Goal: Information Seeking & Learning: Check status

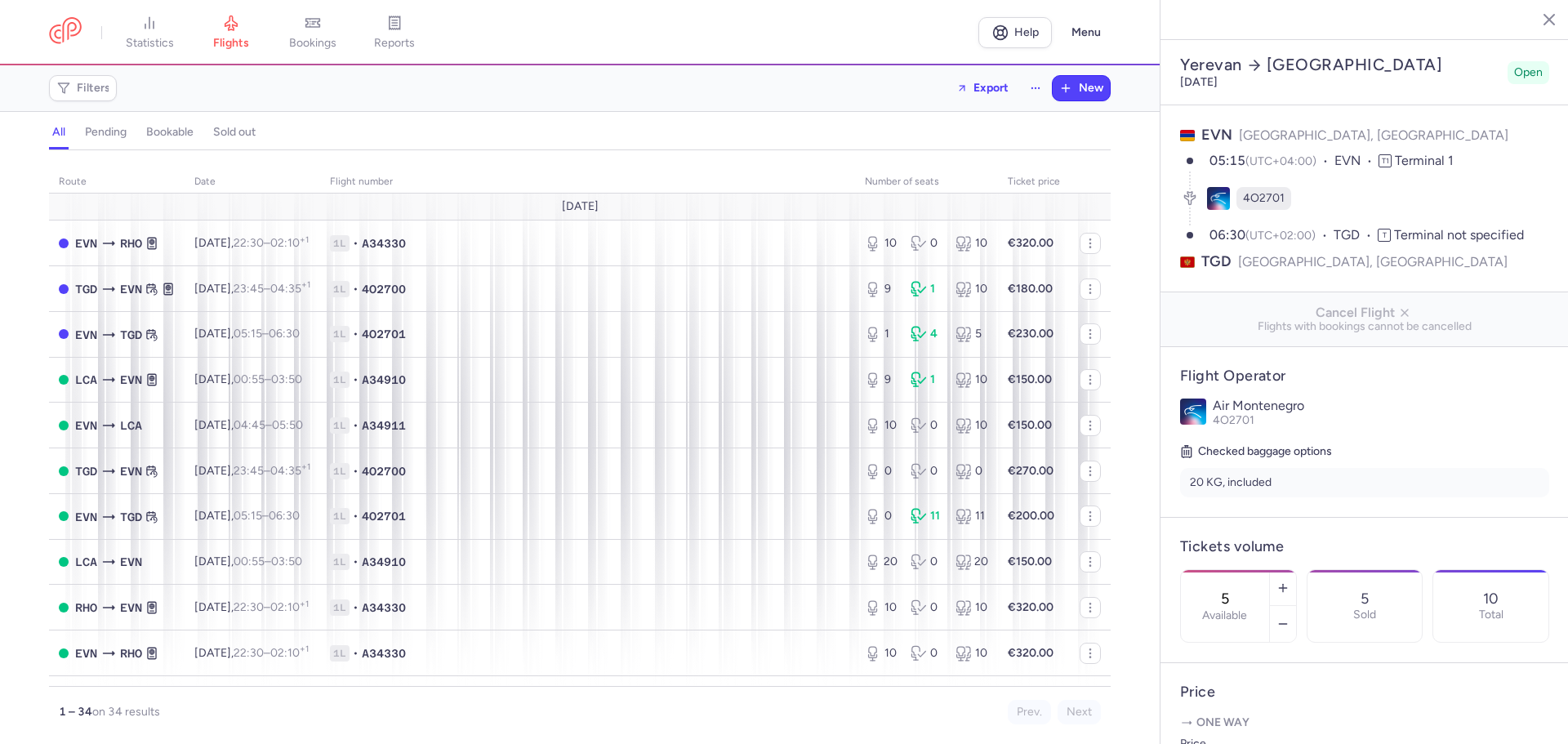
select select "hours"
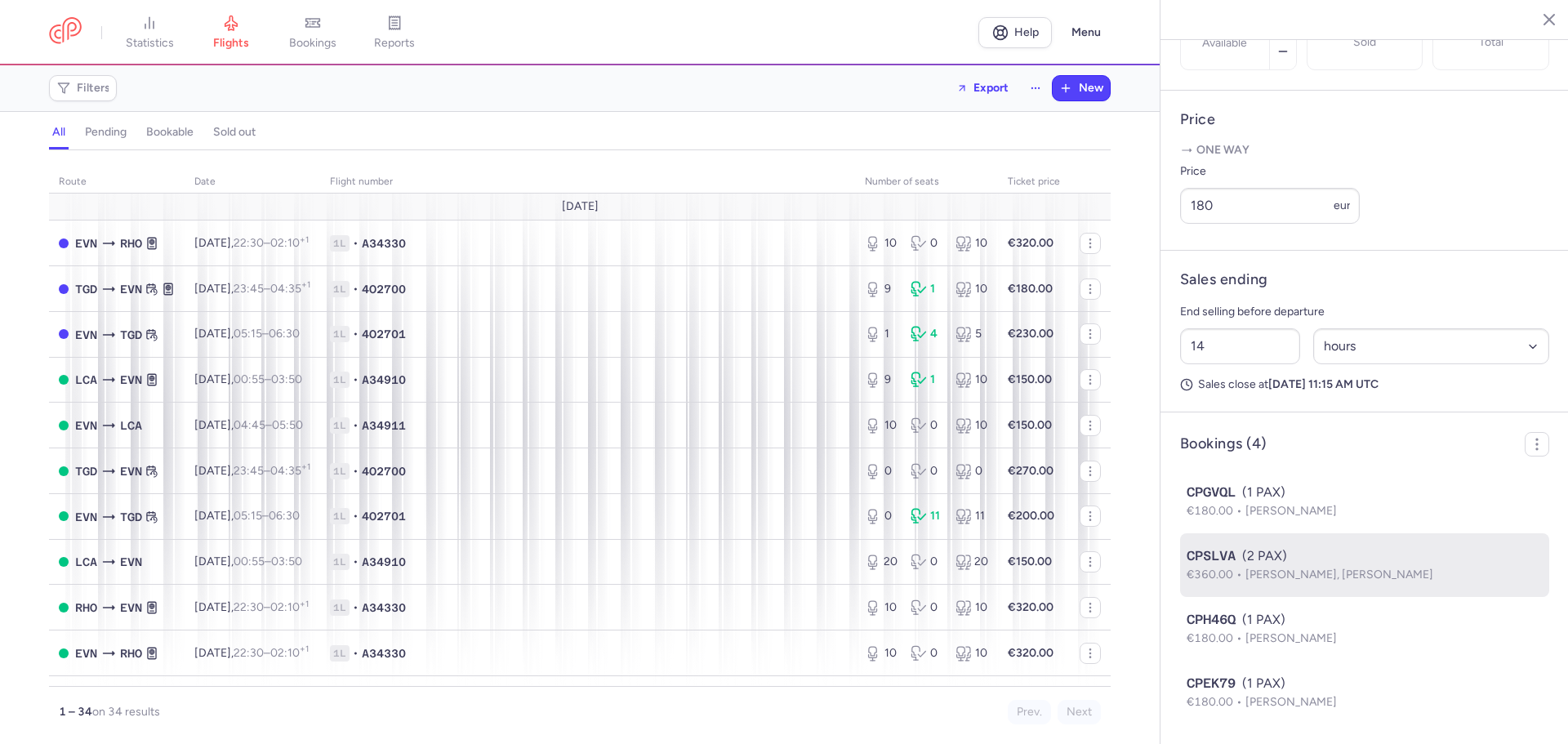
scroll to position [616, 0]
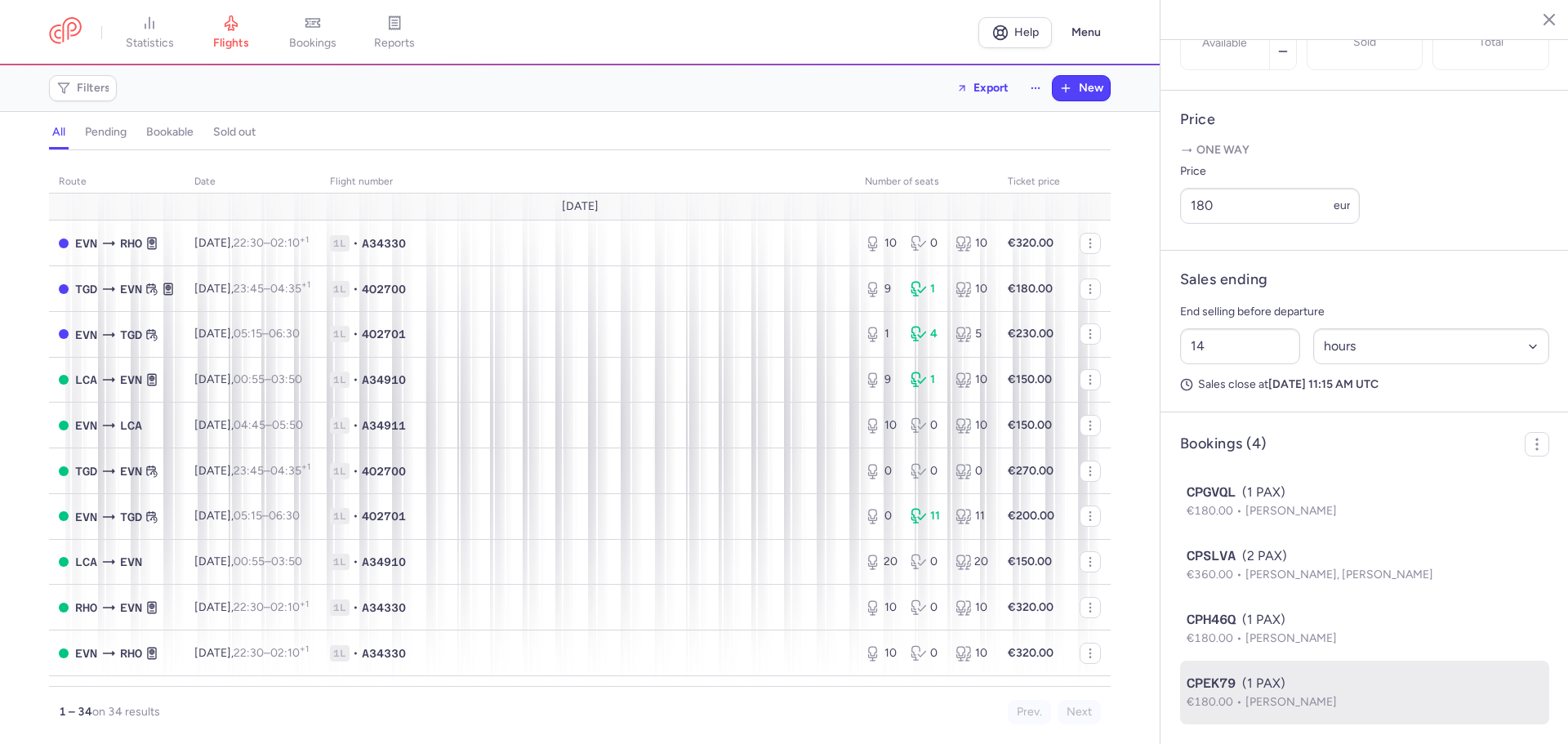
click at [1319, 700] on span "[PERSON_NAME]" at bounding box center [1291, 703] width 92 height 14
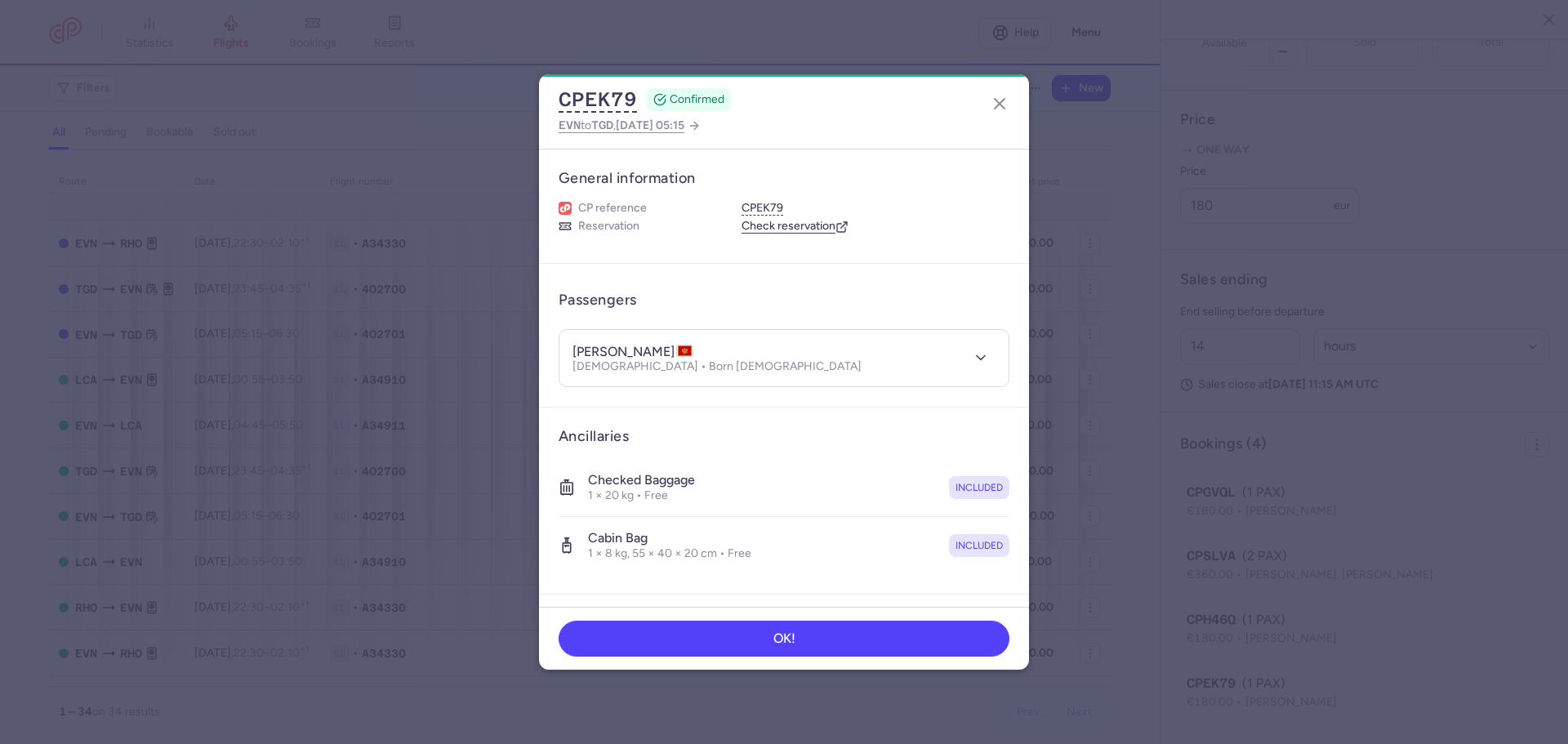
scroll to position [616, 0]
click at [1009, 106] on icon "button" at bounding box center [1000, 104] width 20 height 20
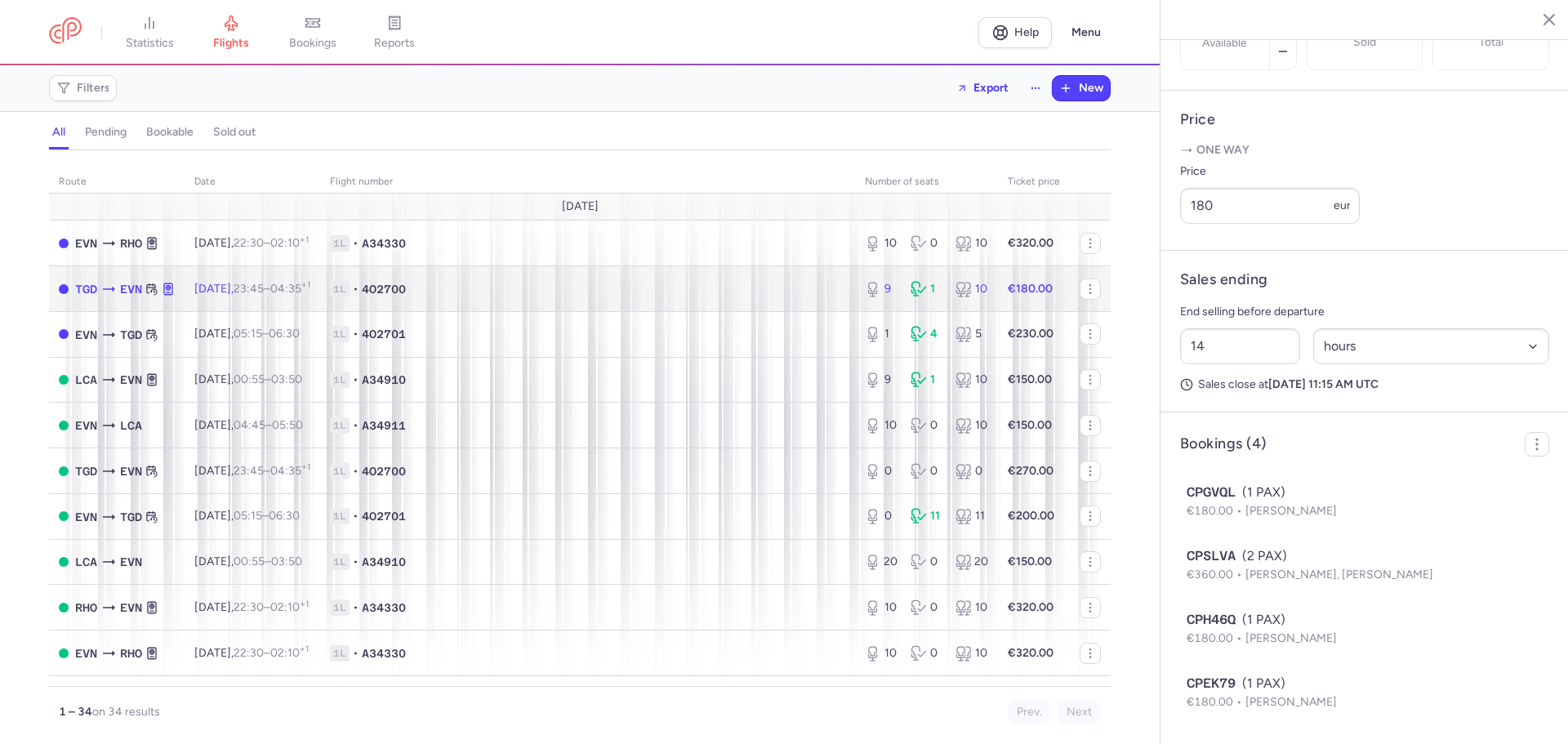
click at [596, 286] on span "1L • 4O2700" at bounding box center [588, 289] width 516 height 17
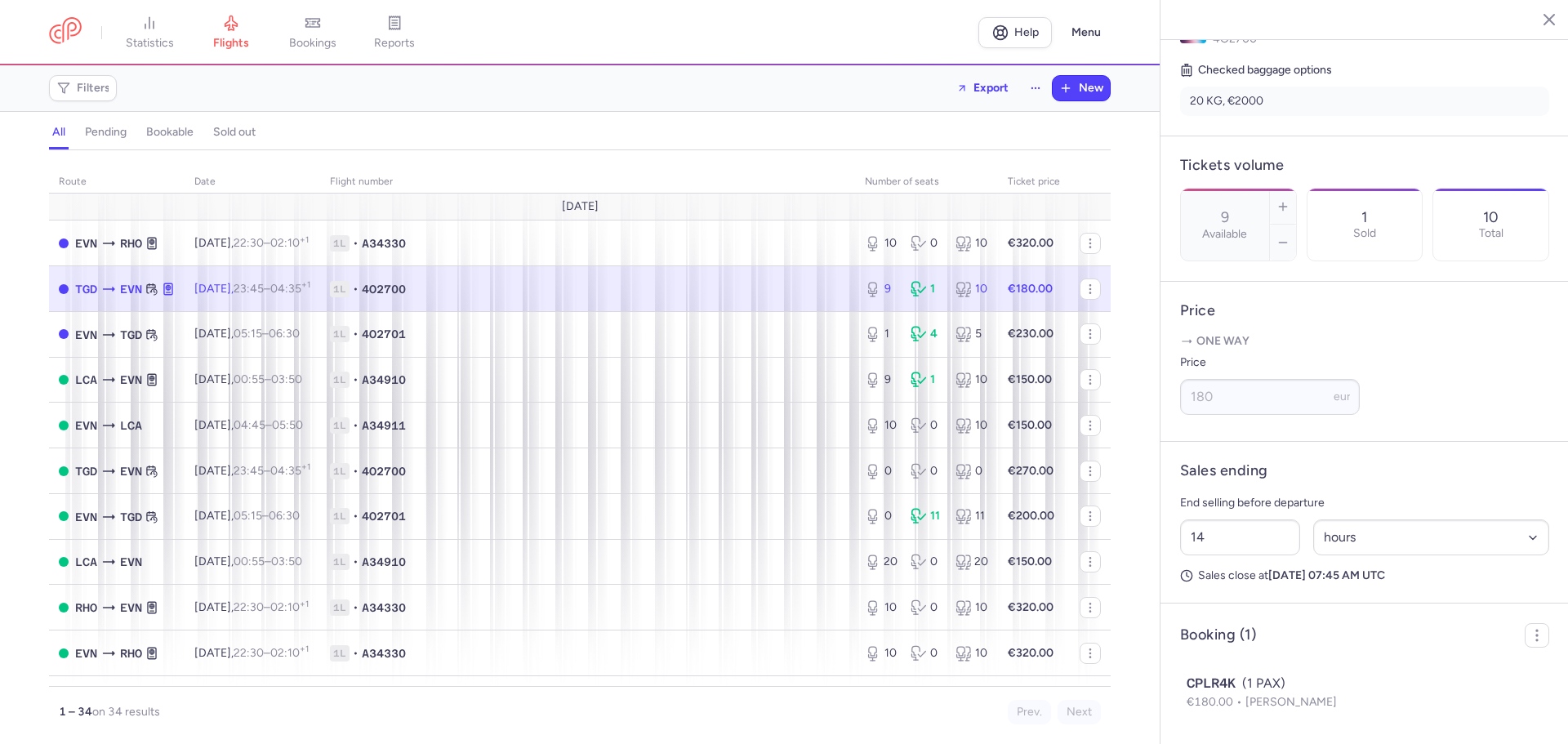
scroll to position [425, 0]
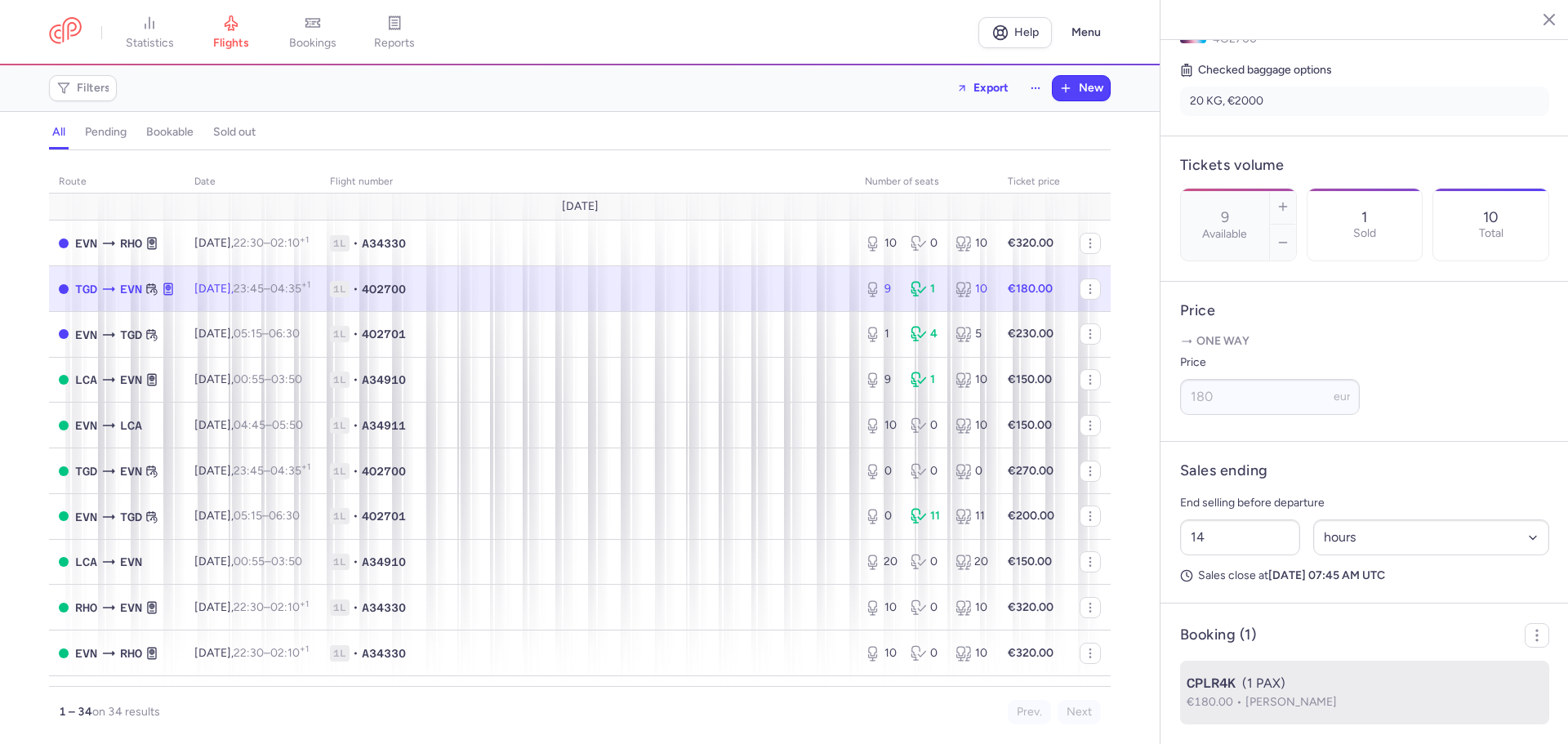
click at [1320, 696] on span "Ivan SHULIUGIN" at bounding box center [1291, 703] width 92 height 14
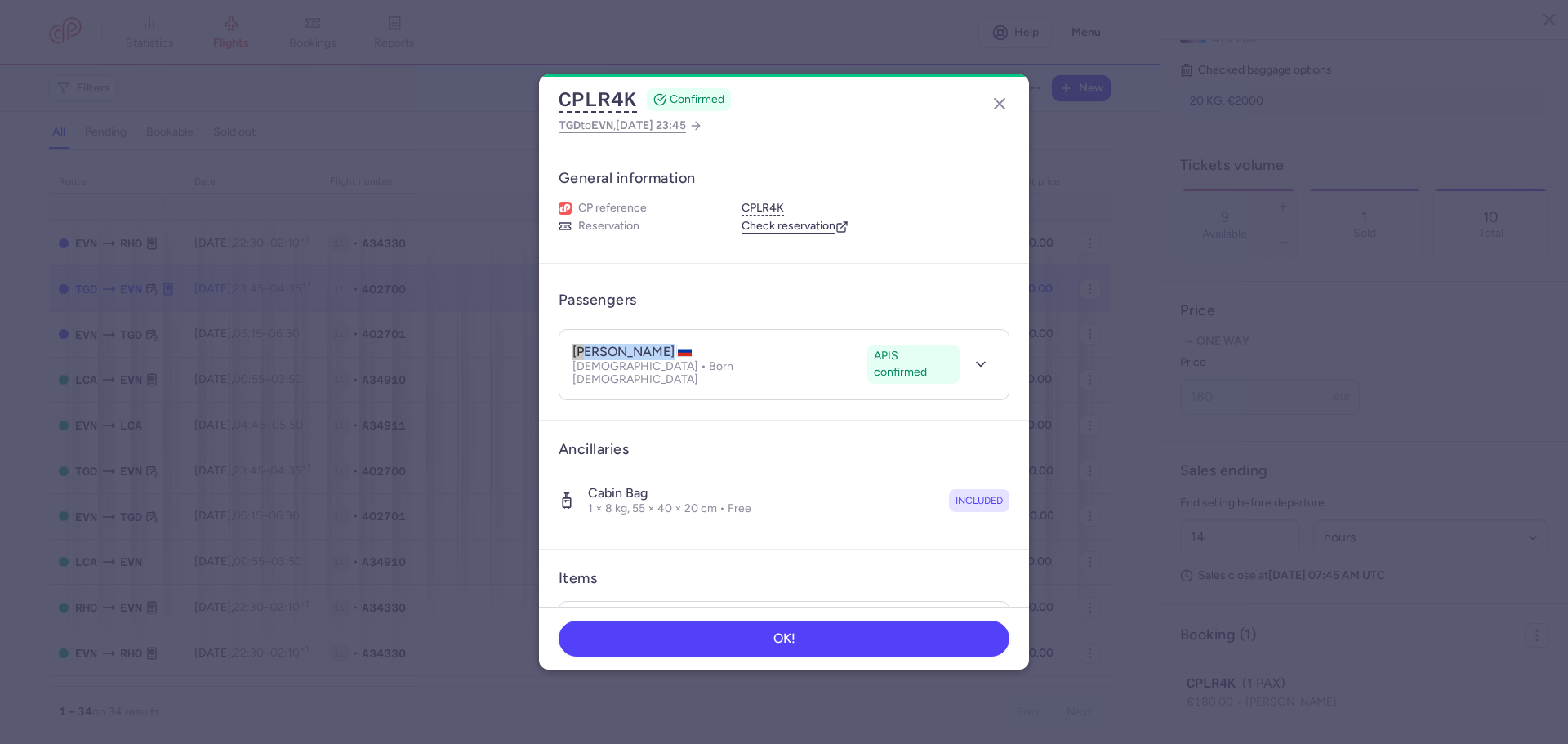
drag, startPoint x: 693, startPoint y: 347, endPoint x: 621, endPoint y: 342, distance: 72.2
click at [621, 342] on header "ivan SHULIUGIN APIS confirmed Male • Born 04/02/2000 APIS confirmed" at bounding box center [784, 365] width 450 height 69
click at [614, 347] on h4 "ivan SHULIUGIN" at bounding box center [633, 352] width 121 height 17
drag, startPoint x: 671, startPoint y: 350, endPoint x: 571, endPoint y: 342, distance: 100.3
click at [571, 342] on header "ivan SHULIUGIN APIS confirmed Male • Born 04/02/2000 APIS confirmed" at bounding box center [784, 365] width 450 height 69
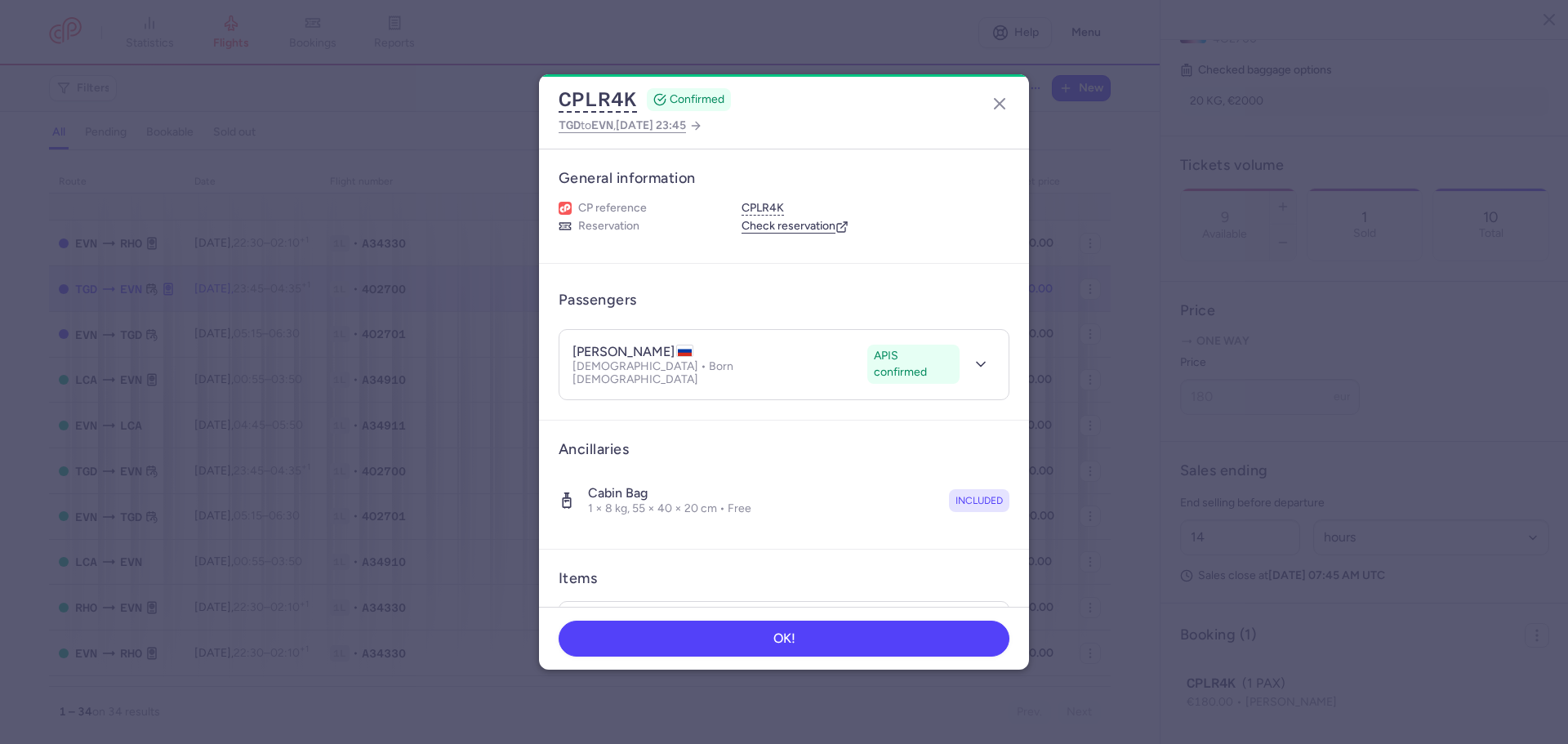
copy h4 "ivan SHULIUGIN"
click at [1008, 102] on icon "button" at bounding box center [1000, 104] width 20 height 20
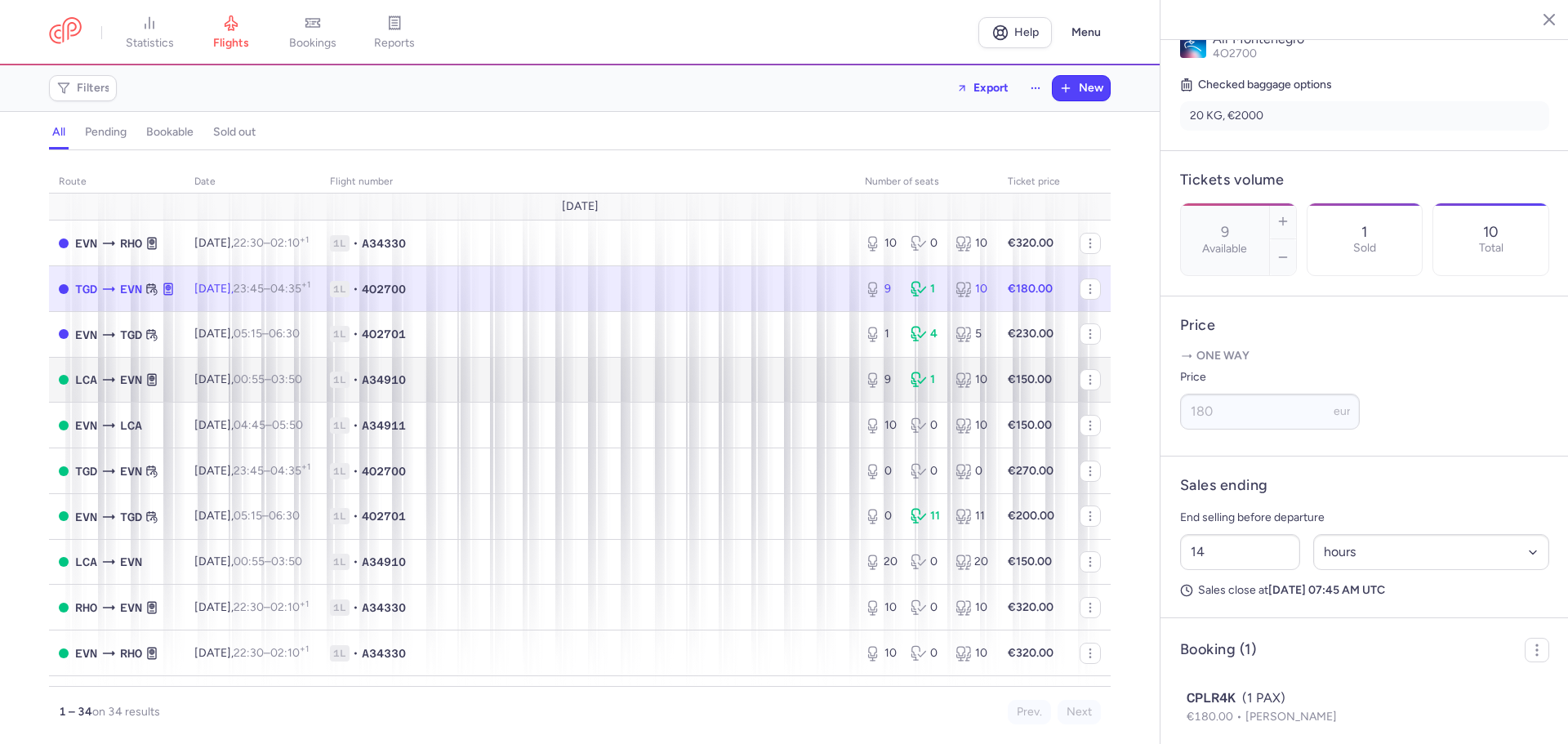
scroll to position [343, 0]
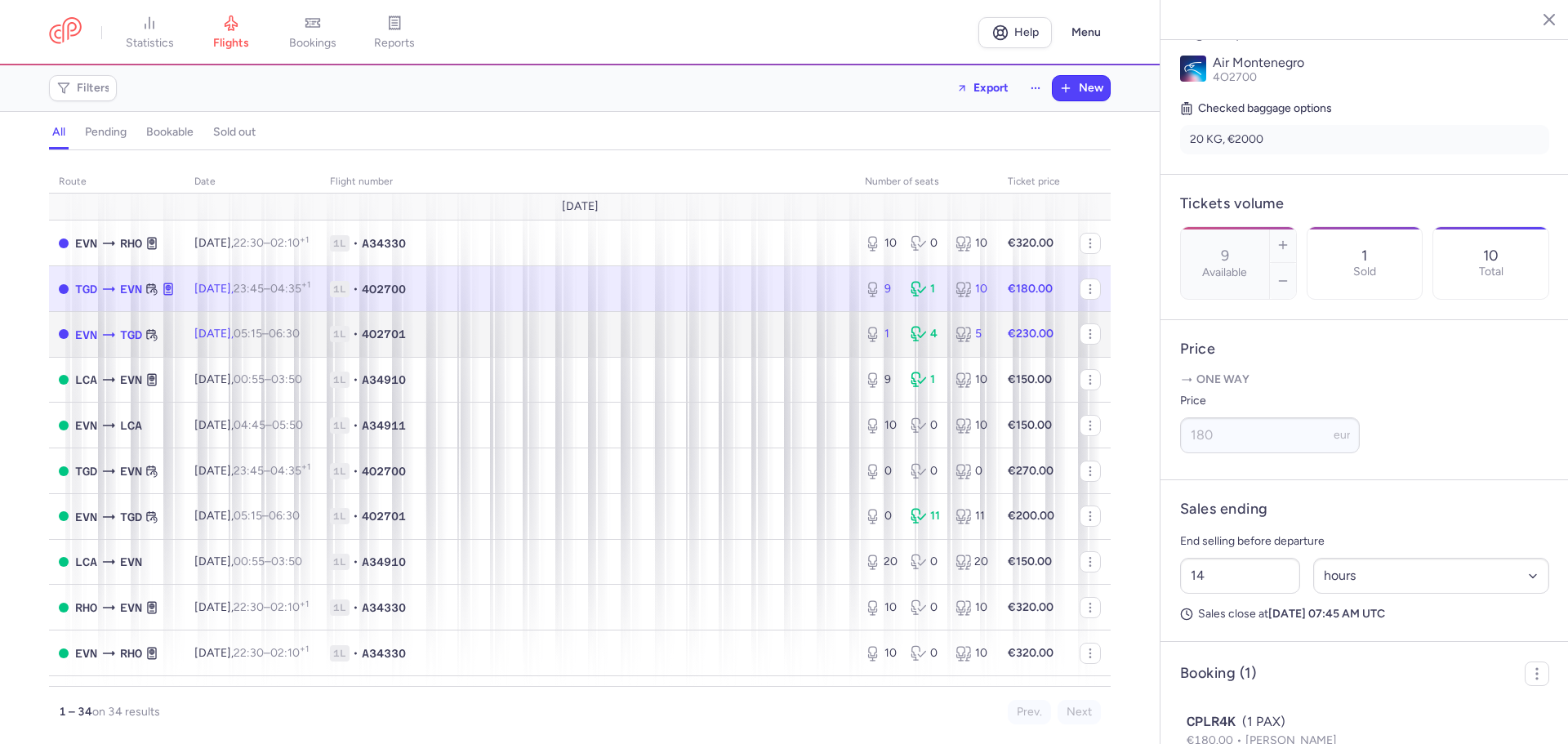
click at [550, 347] on td "1L • 4O2701" at bounding box center [587, 334] width 535 height 45
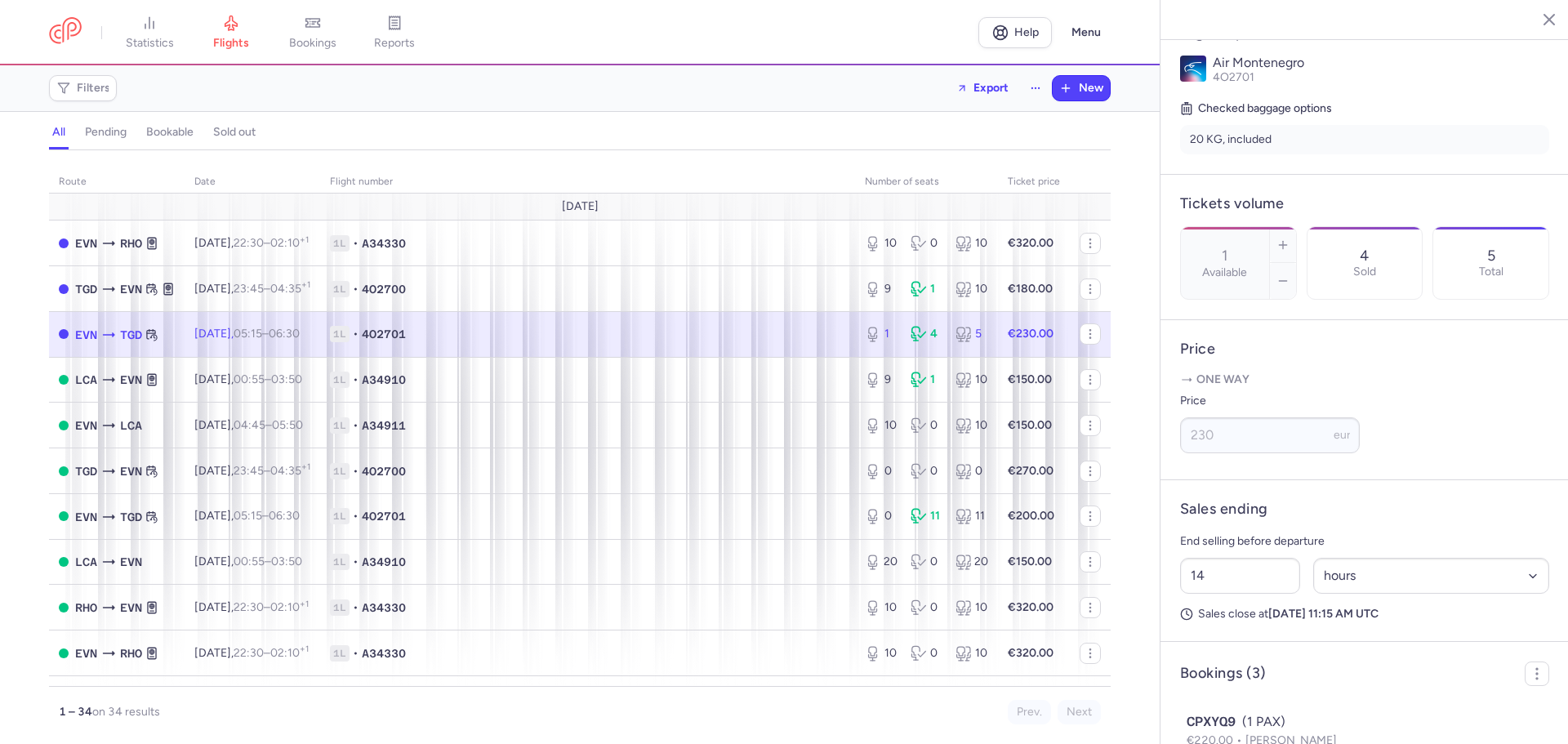
scroll to position [552, 0]
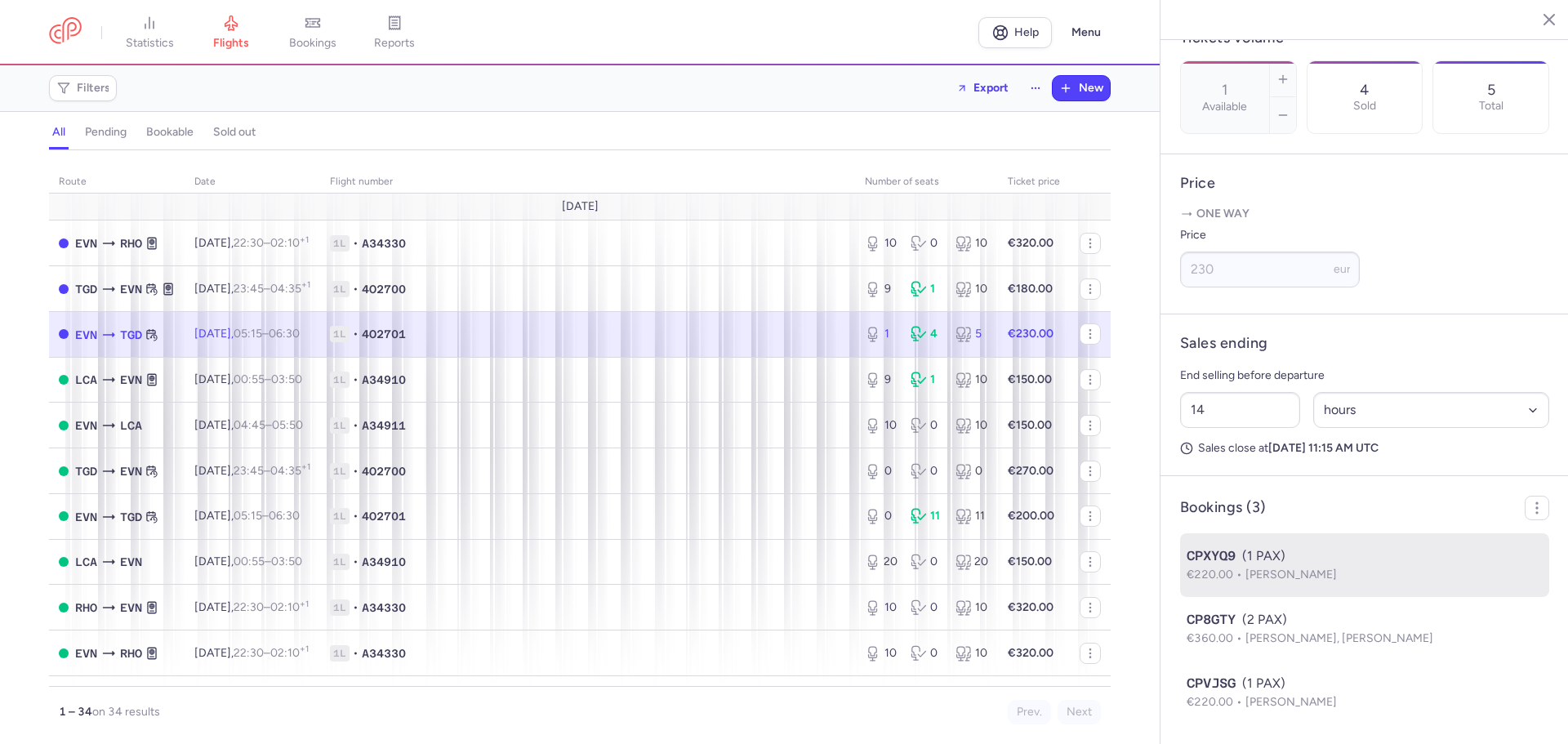
click at [1261, 557] on div "CPXYQ9 (1 PAX)" at bounding box center [1364, 556] width 356 height 20
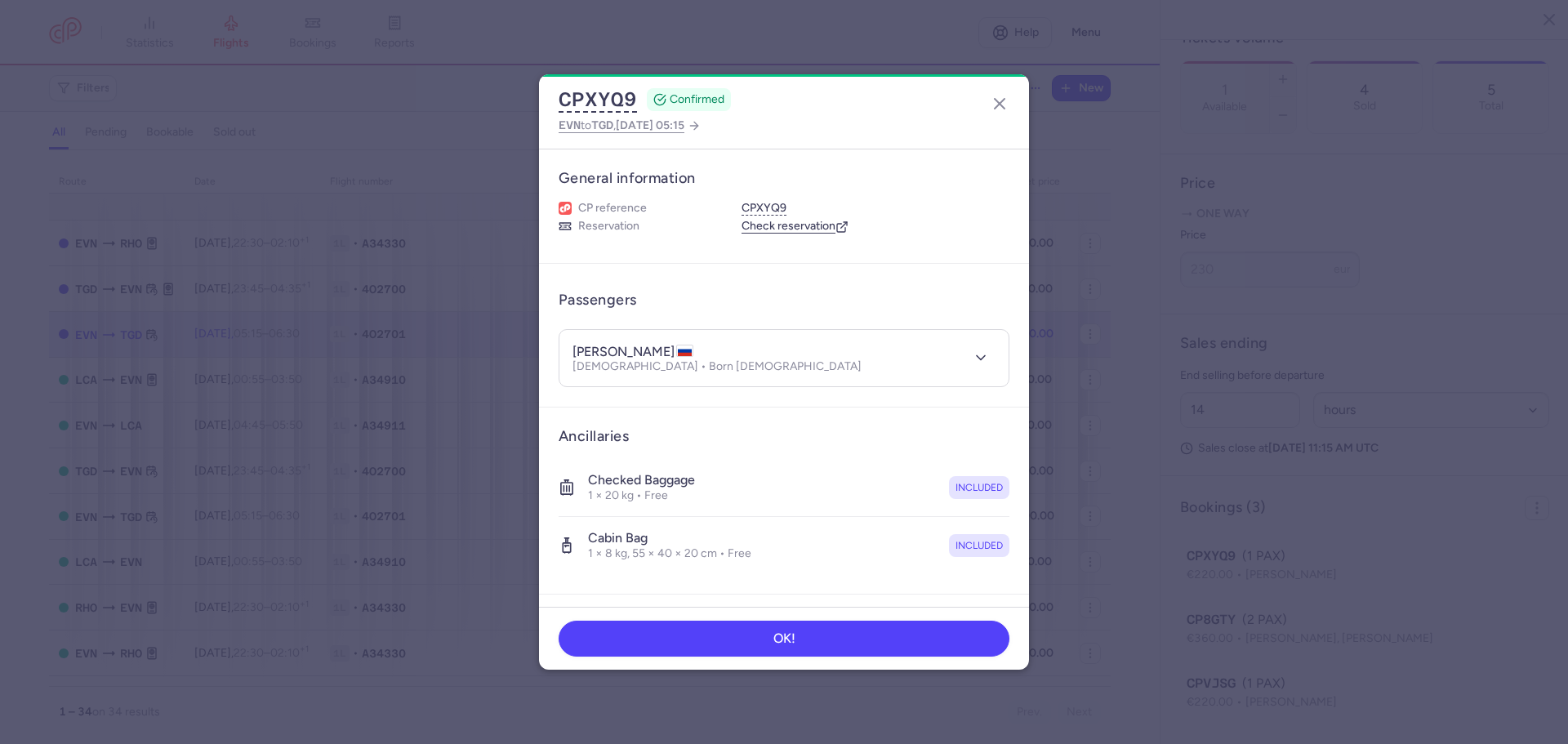
drag, startPoint x: 673, startPoint y: 350, endPoint x: 573, endPoint y: 349, distance: 100.0
click at [573, 349] on h4 "timur SHIGAREV" at bounding box center [633, 352] width 121 height 17
click at [1002, 98] on icon "button" at bounding box center [1000, 104] width 20 height 20
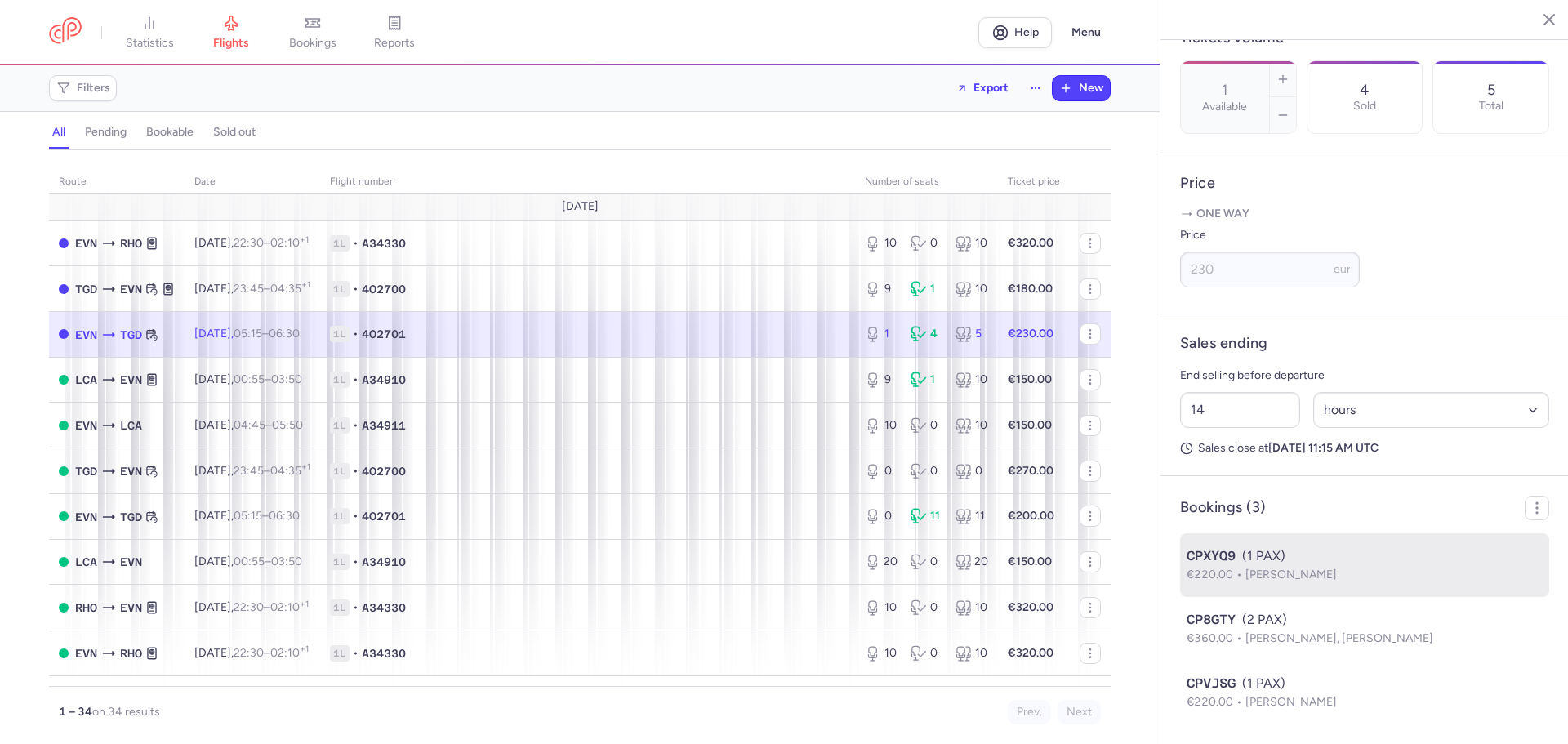
click at [1286, 597] on li "CPXYQ9 (1 PAX) €220.00 Timur SHIGAREV" at bounding box center [1365, 628] width 370 height 63
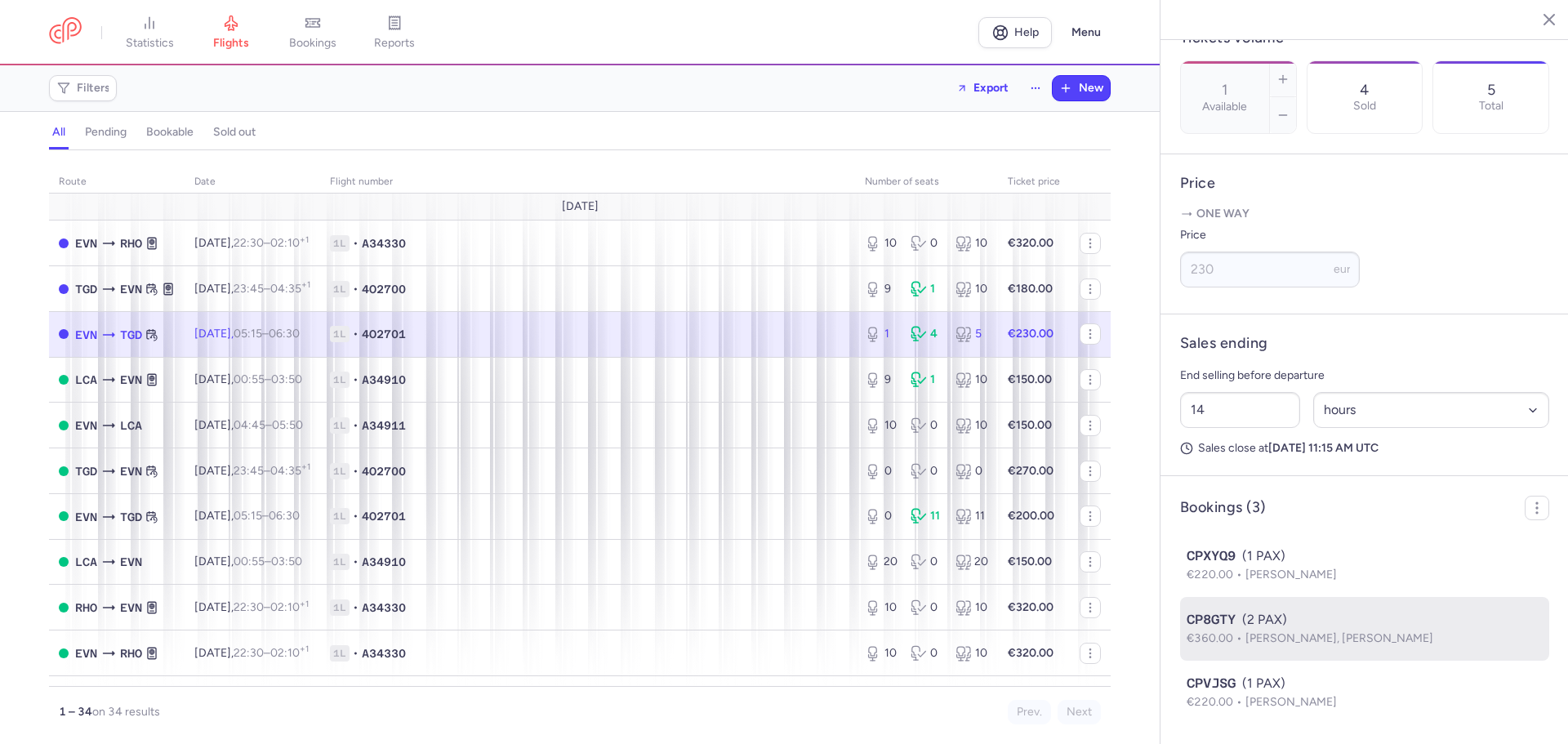
click at [1298, 611] on div "CP8GTY (2 PAX)" at bounding box center [1364, 620] width 356 height 20
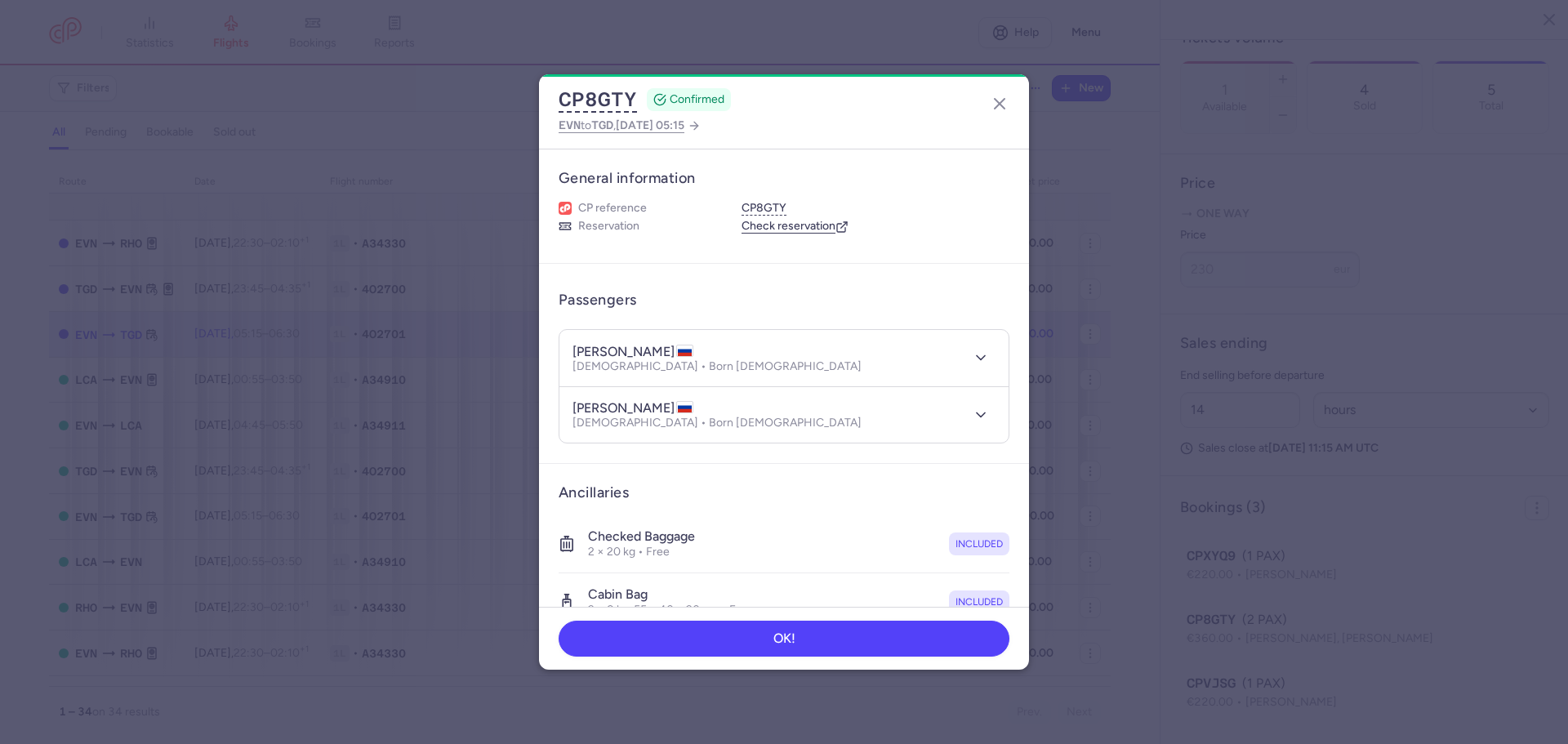
drag, startPoint x: 573, startPoint y: 349, endPoint x: 679, endPoint y: 346, distance: 106.0
click at [679, 346] on h4 "vasilii SHEVTCOV" at bounding box center [633, 352] width 121 height 17
copy h4 "vasilii SHEVTCOV"
click at [1002, 104] on icon "button" at bounding box center [1000, 104] width 20 height 20
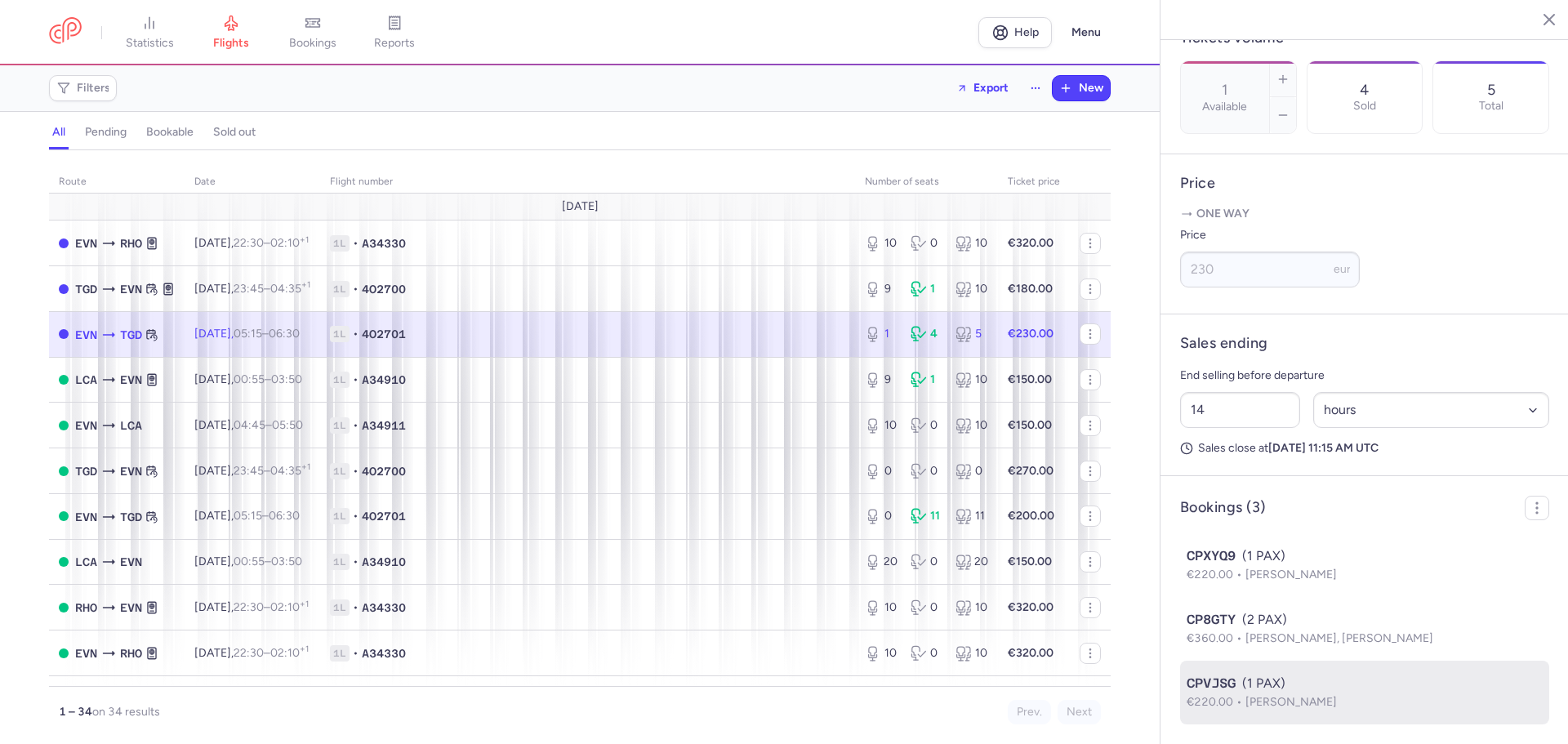
click at [1311, 700] on span "Mark TUCHEMSKYI" at bounding box center [1291, 703] width 92 height 14
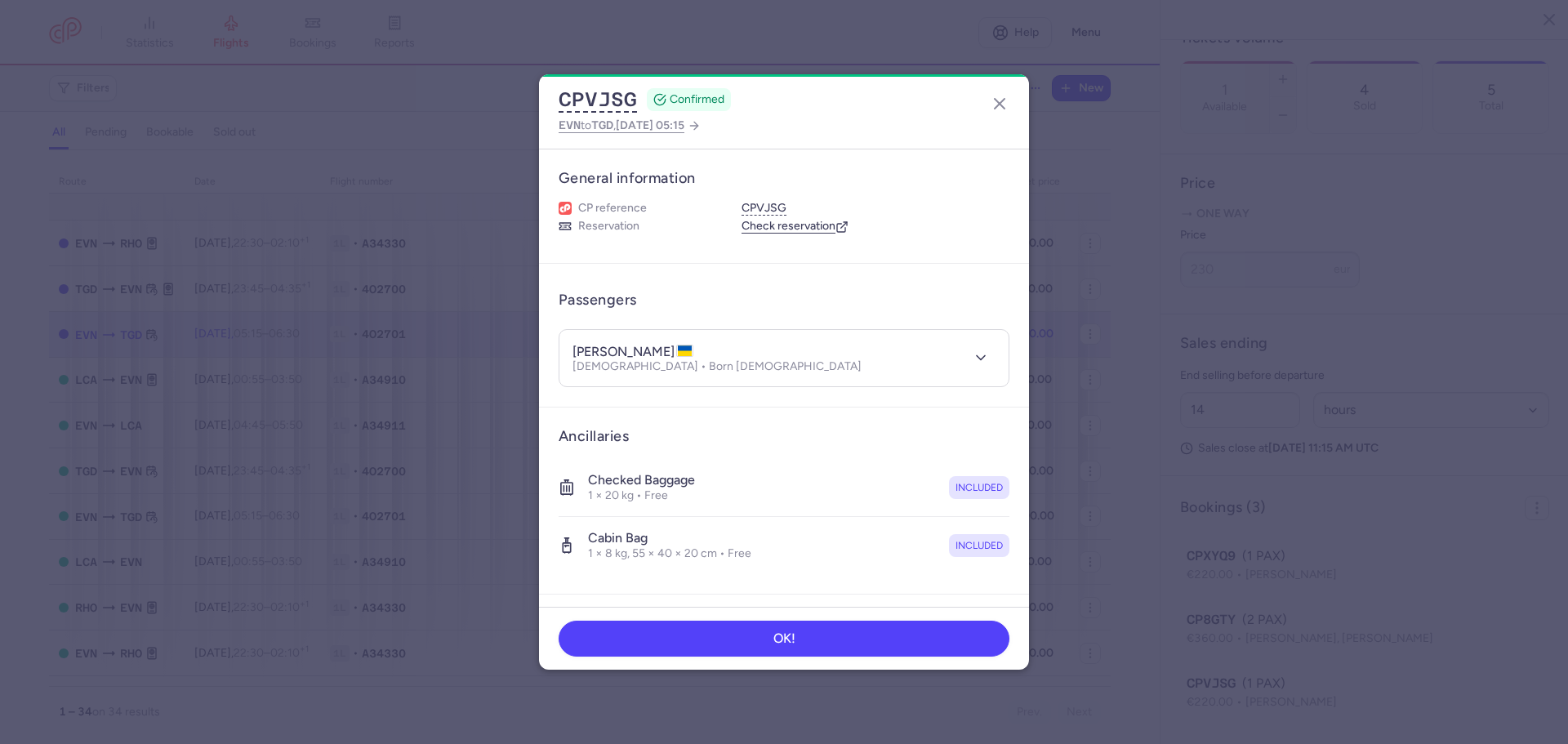
drag, startPoint x: 574, startPoint y: 349, endPoint x: 686, endPoint y: 349, distance: 112.0
click at [686, 349] on h4 "mark TUCHEMSKYI" at bounding box center [633, 352] width 121 height 17
copy h4 "mark TUCHEMSKYI"
click at [1006, 102] on icon "button" at bounding box center [1000, 104] width 20 height 20
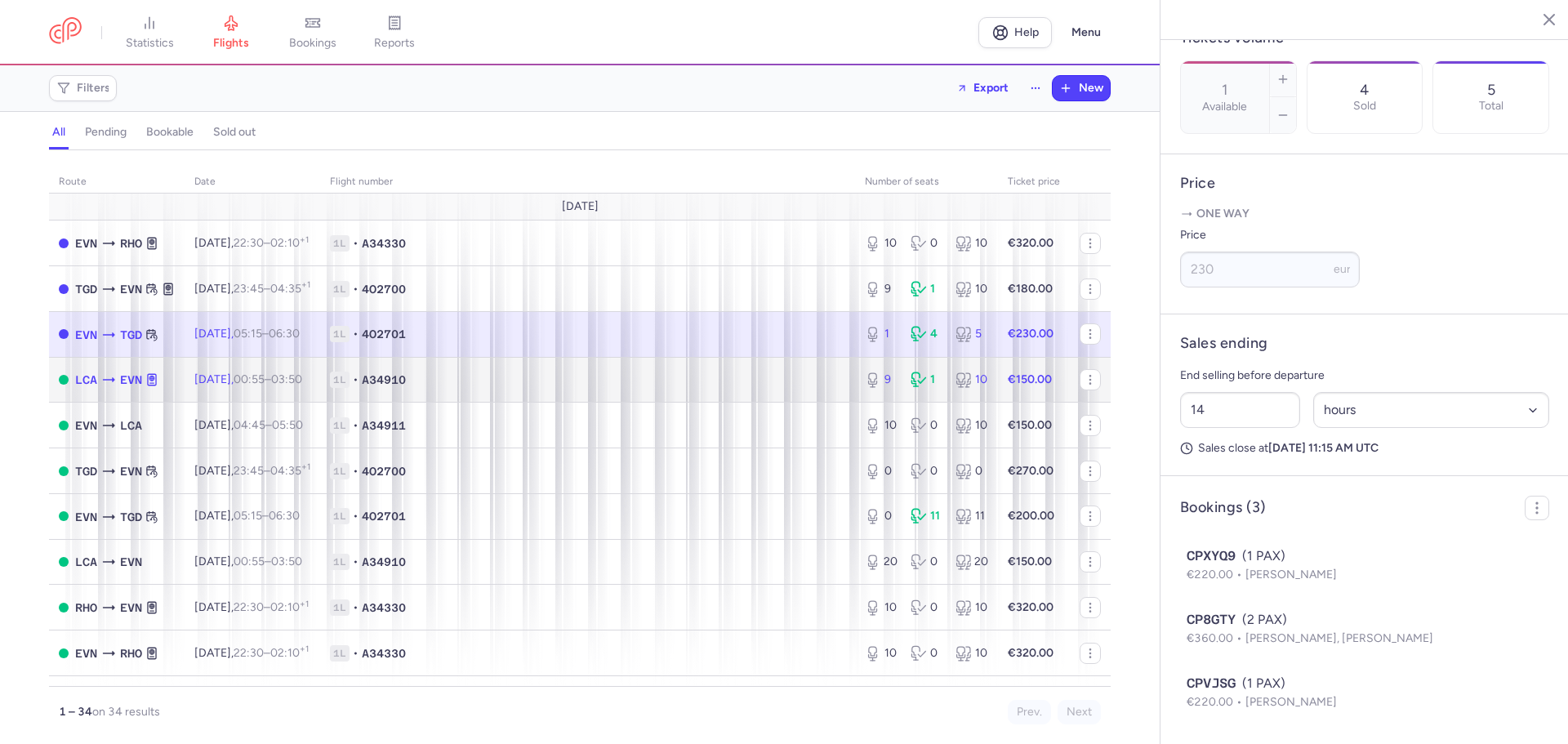
click at [682, 374] on span "1L • A34910" at bounding box center [588, 379] width 516 height 17
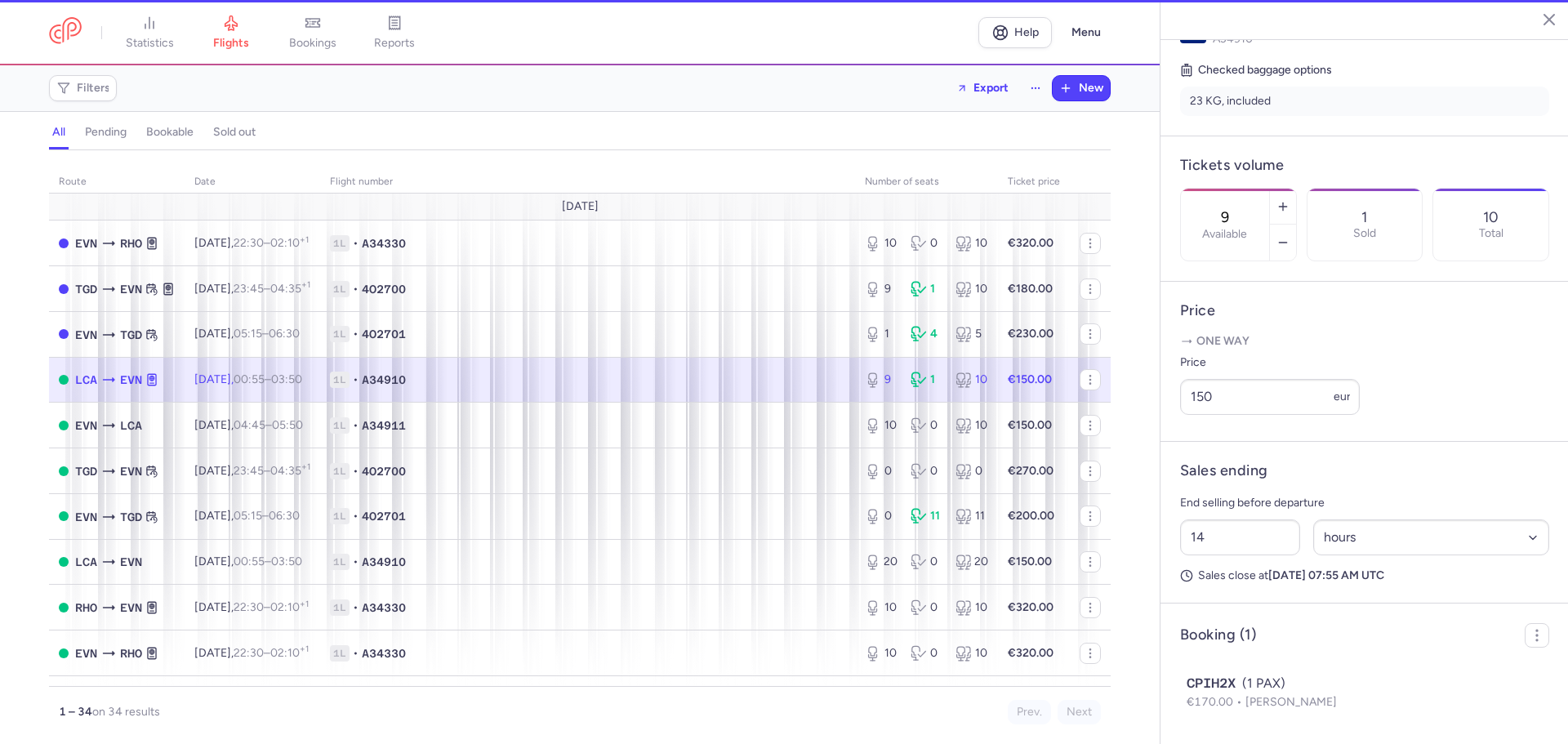
scroll to position [425, 0]
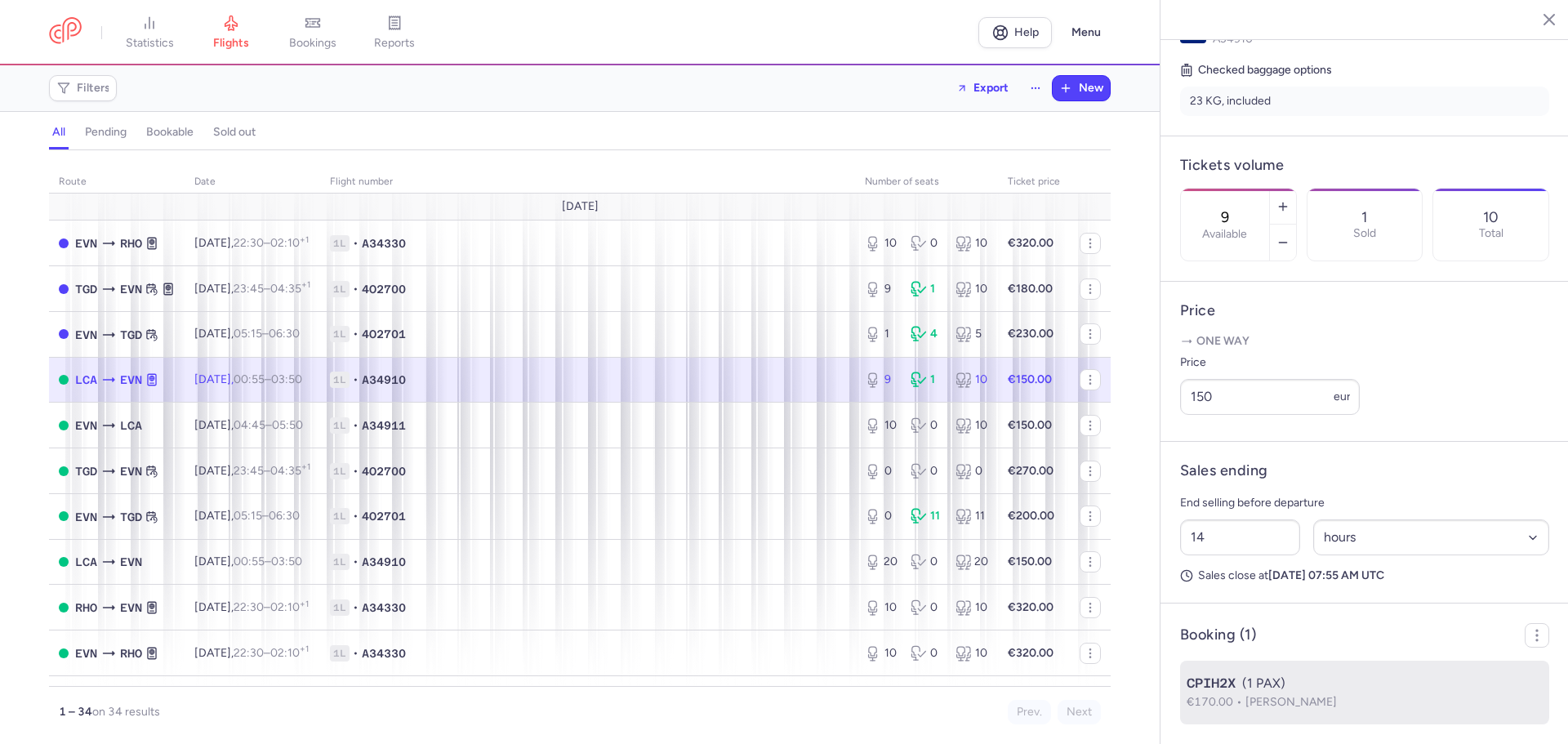
click at [1337, 696] on span "Innokentiy FEDOSEENKO" at bounding box center [1291, 703] width 92 height 14
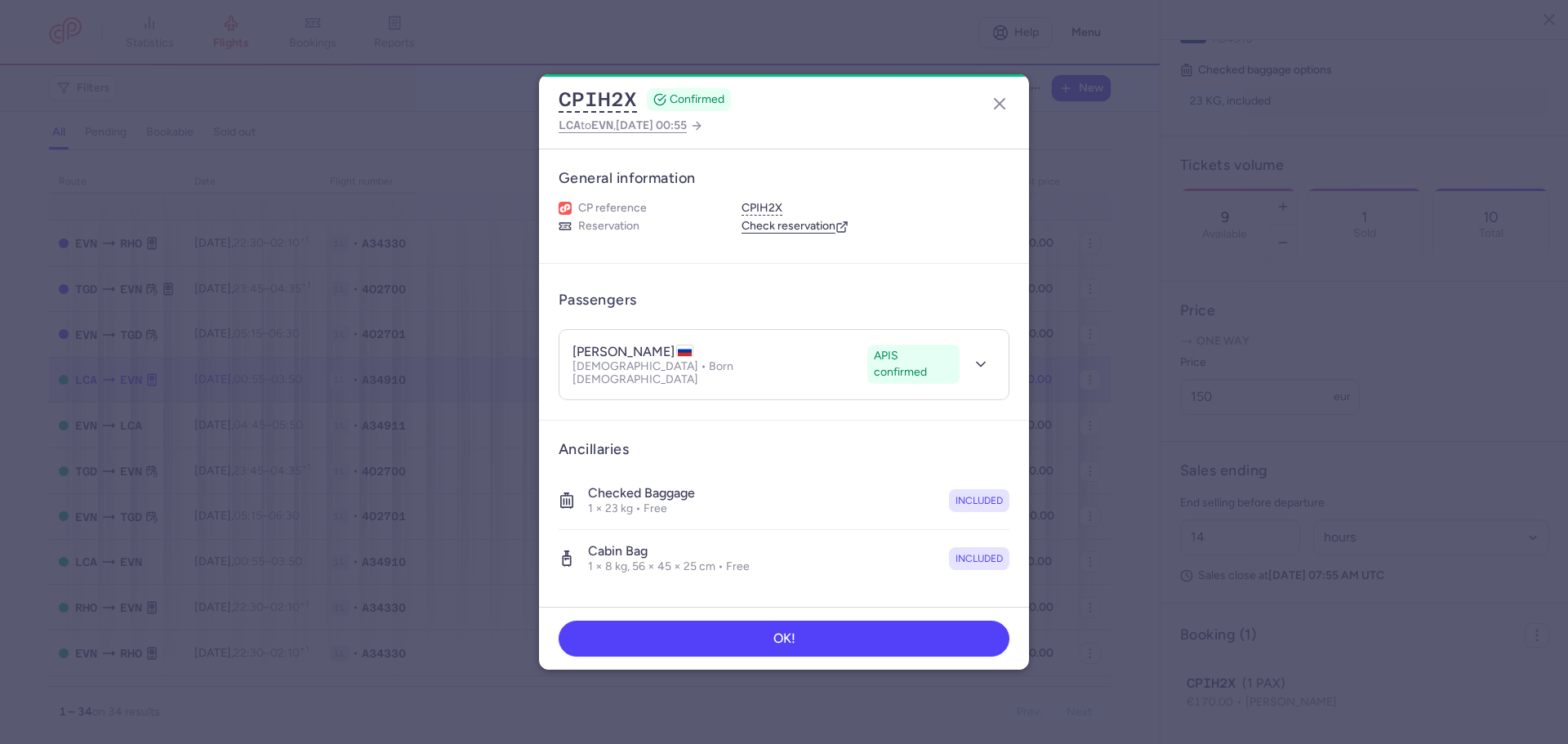
drag, startPoint x: 721, startPoint y: 350, endPoint x: 544, endPoint y: 339, distance: 177.3
click at [544, 339] on article "Passengers innokentiy FEDOSEENKO APIS confirmed Male • Born 15/04/1989 APIS con…" at bounding box center [784, 342] width 490 height 157
copy h4 "innokentiy FEDOSEENKO"
click at [999, 102] on icon "button" at bounding box center [1000, 104] width 20 height 20
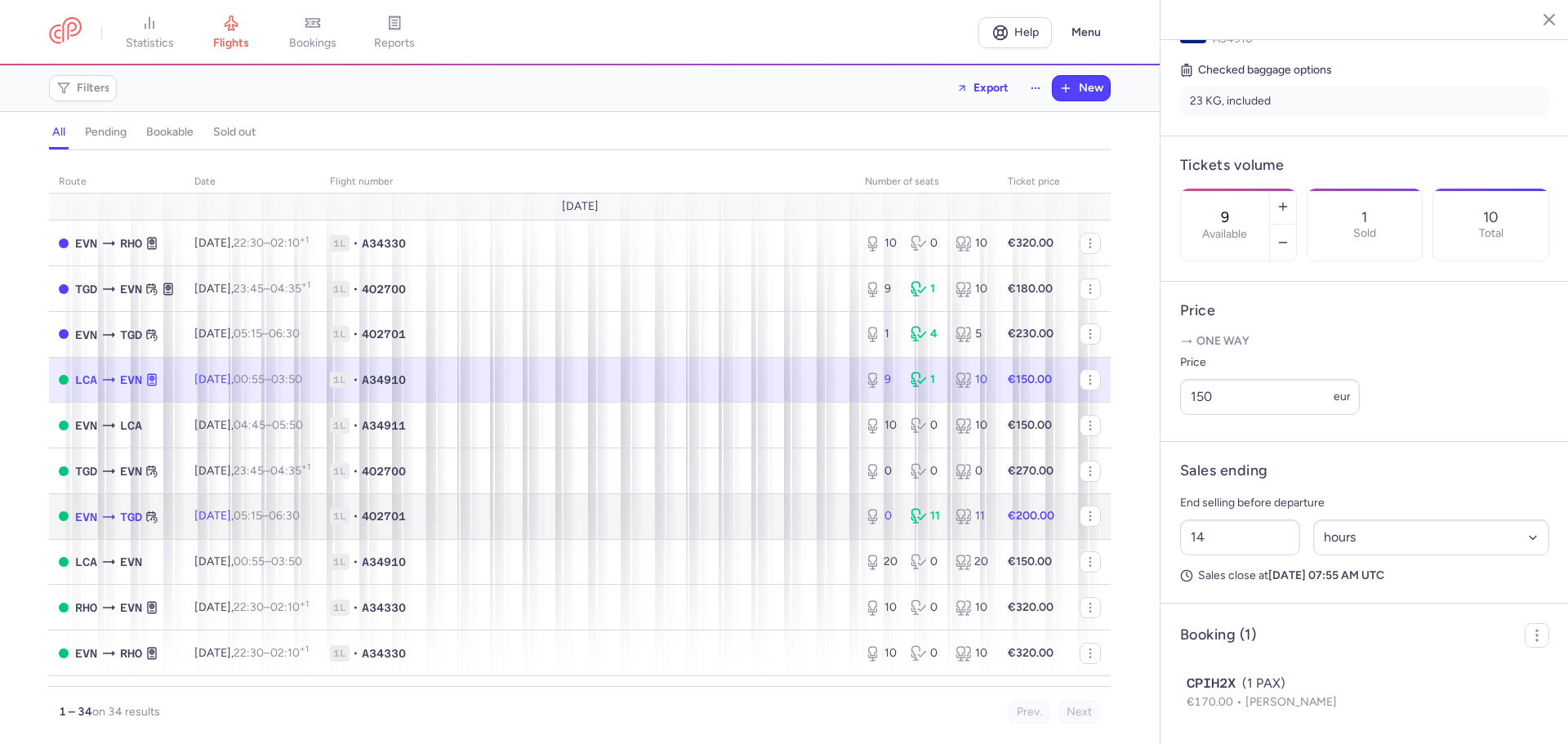
click at [737, 524] on span "1L • 4O2701" at bounding box center [588, 516] width 516 height 17
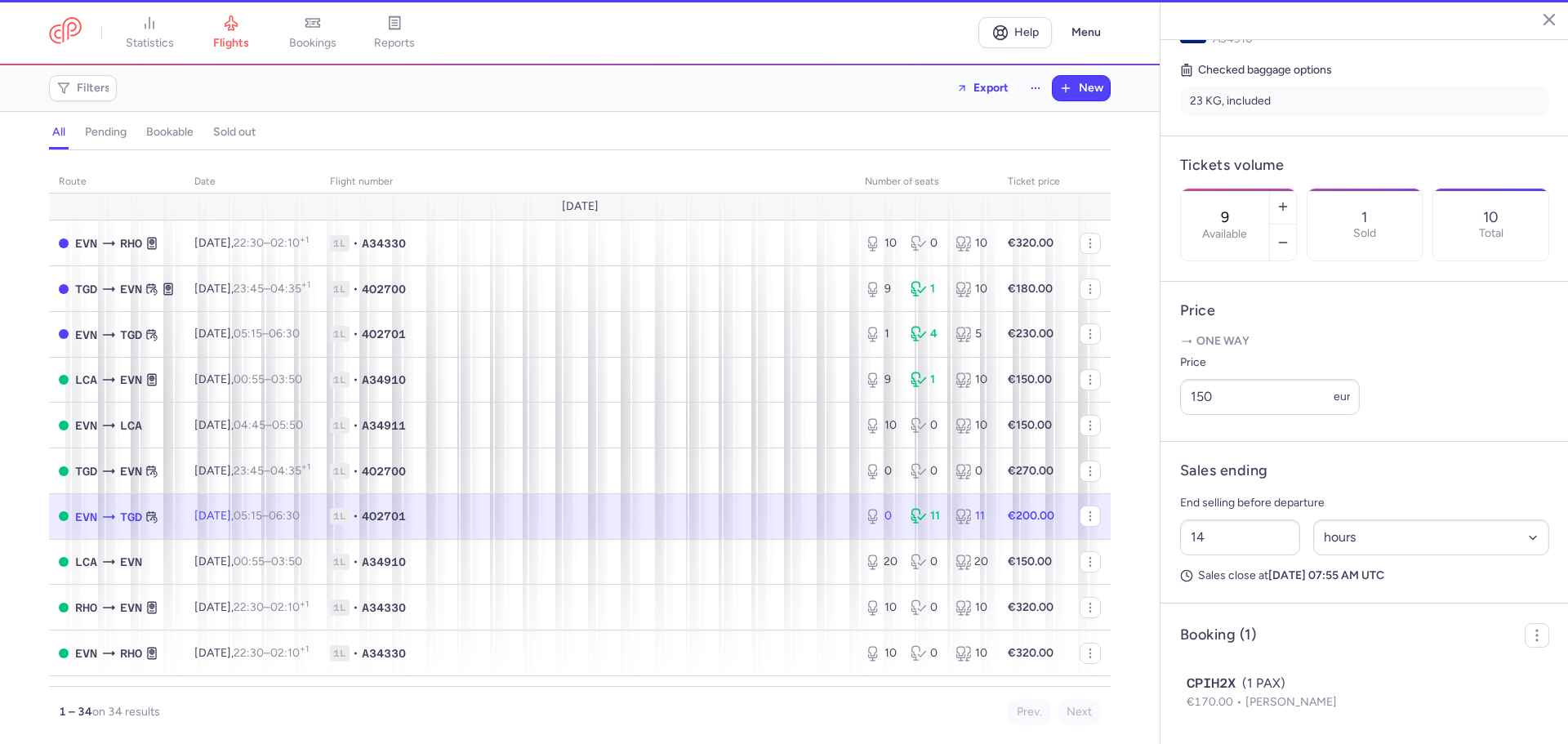
type input "0"
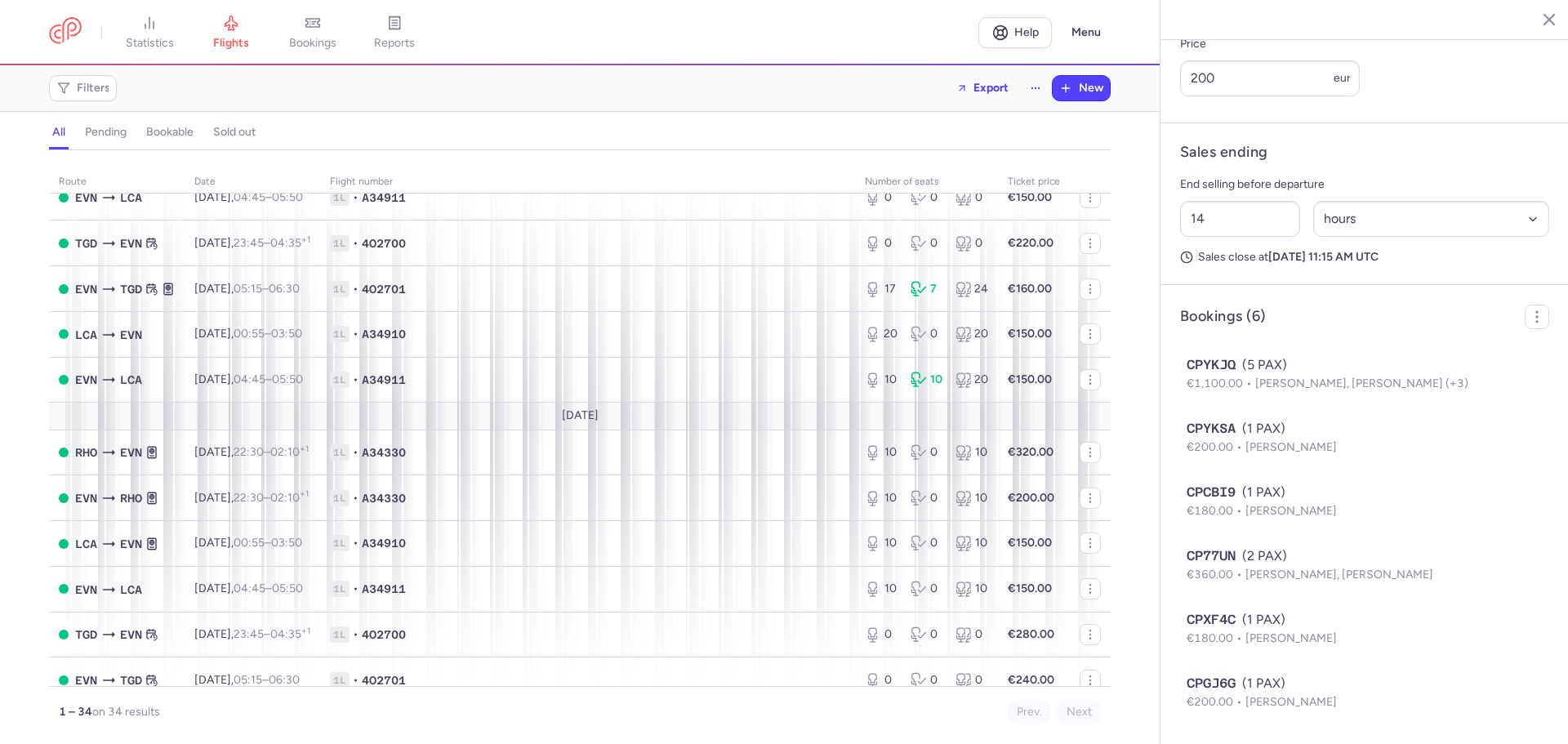
scroll to position [1110, 0]
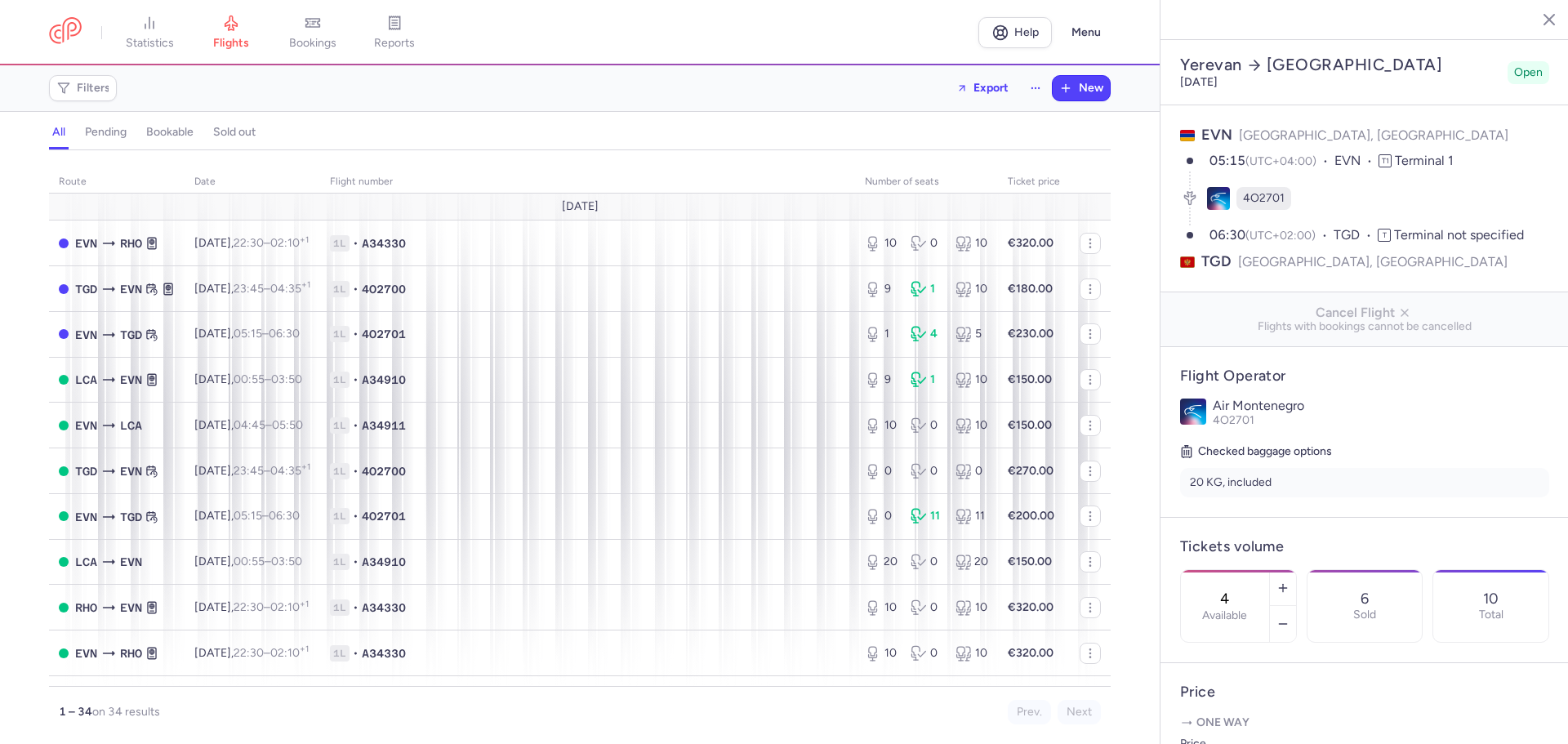
select select "hours"
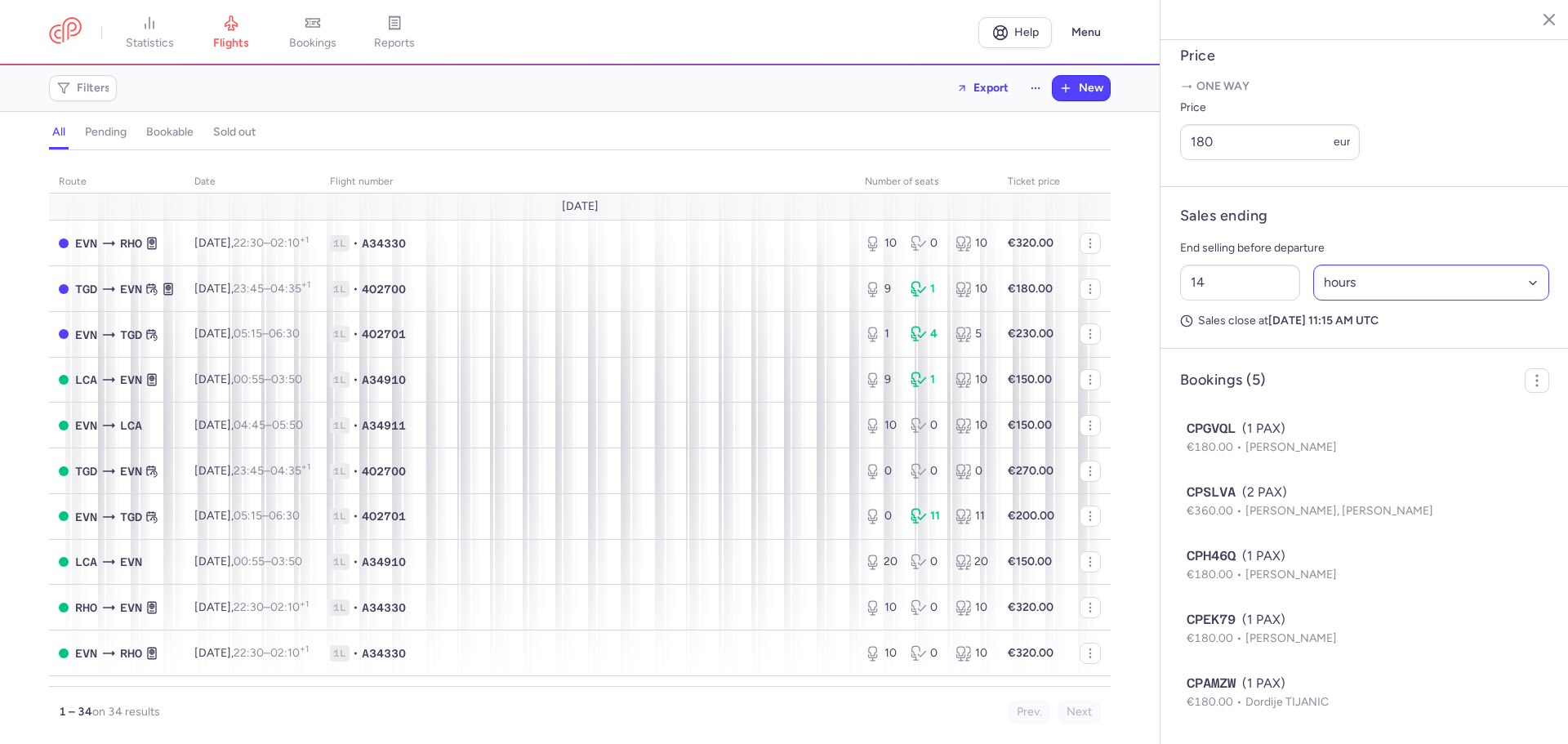
scroll to position [680, 0]
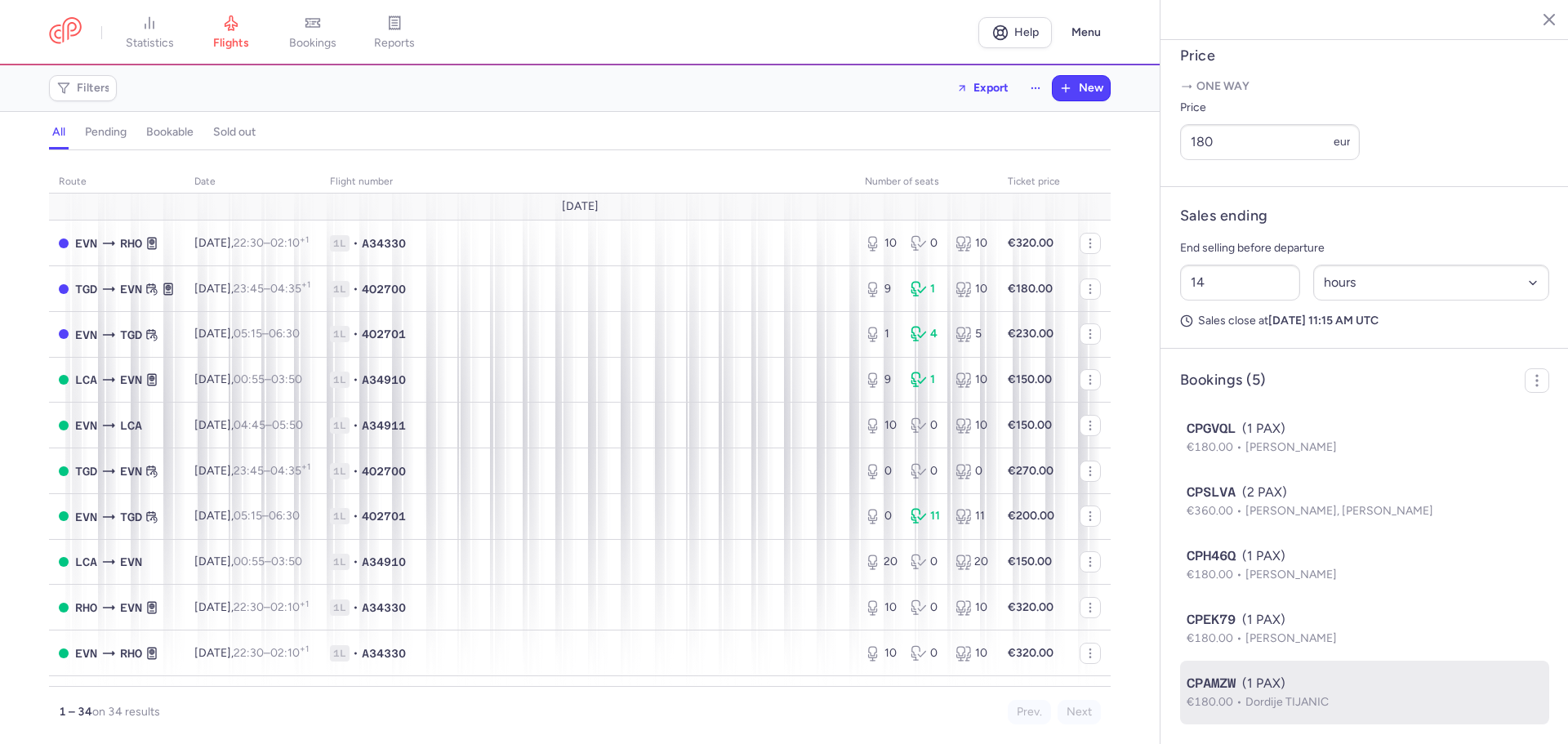
click at [1313, 696] on span "Dordije TIJANIC" at bounding box center [1287, 703] width 83 height 14
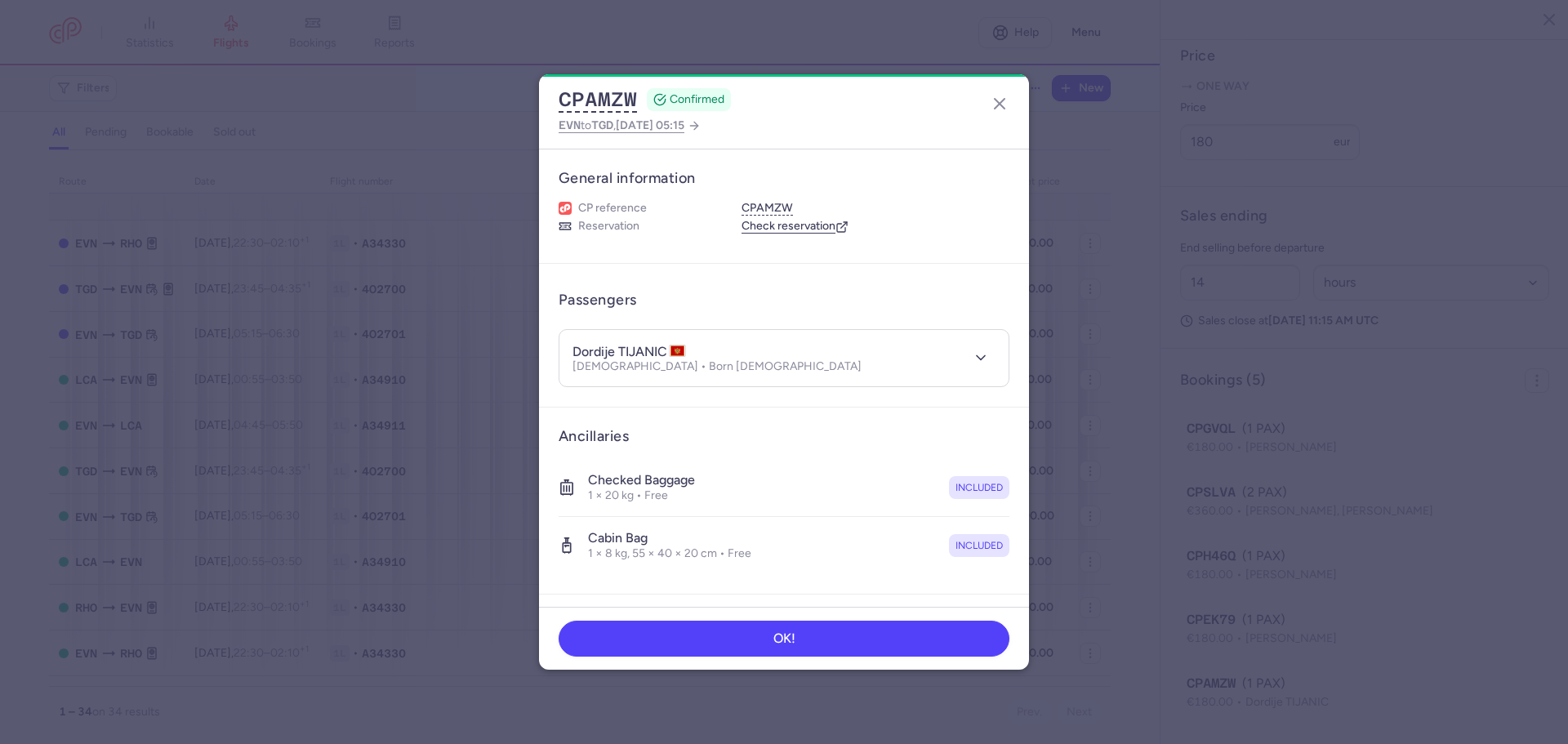
scroll to position [680, 0]
click at [995, 106] on icon "button" at bounding box center [1000, 104] width 20 height 20
